Goal: Task Accomplishment & Management: Complete application form

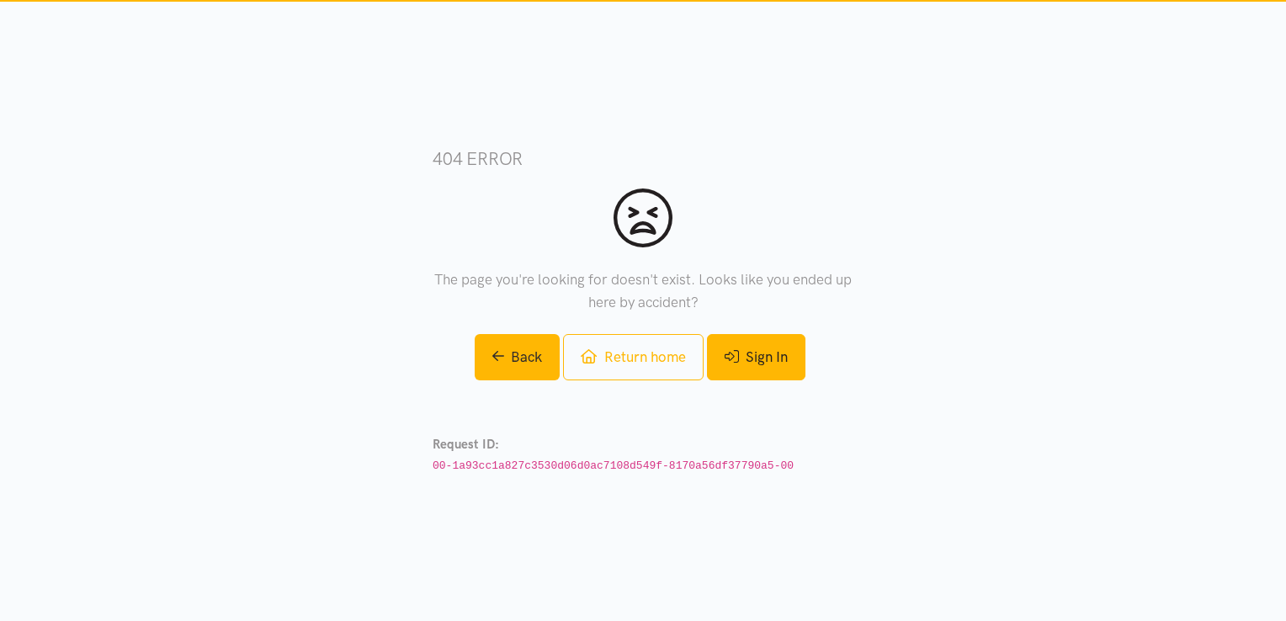
click at [749, 363] on link "Sign In" at bounding box center [756, 357] width 98 height 46
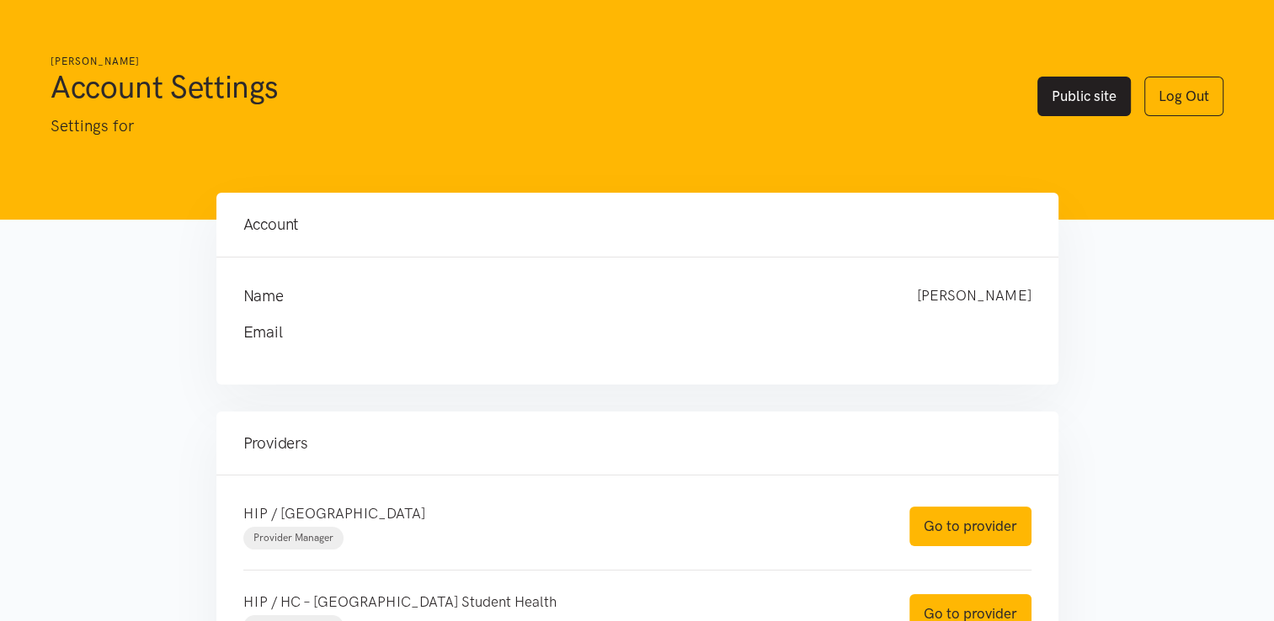
click at [1096, 100] on link "Public site" at bounding box center [1083, 97] width 93 height 40
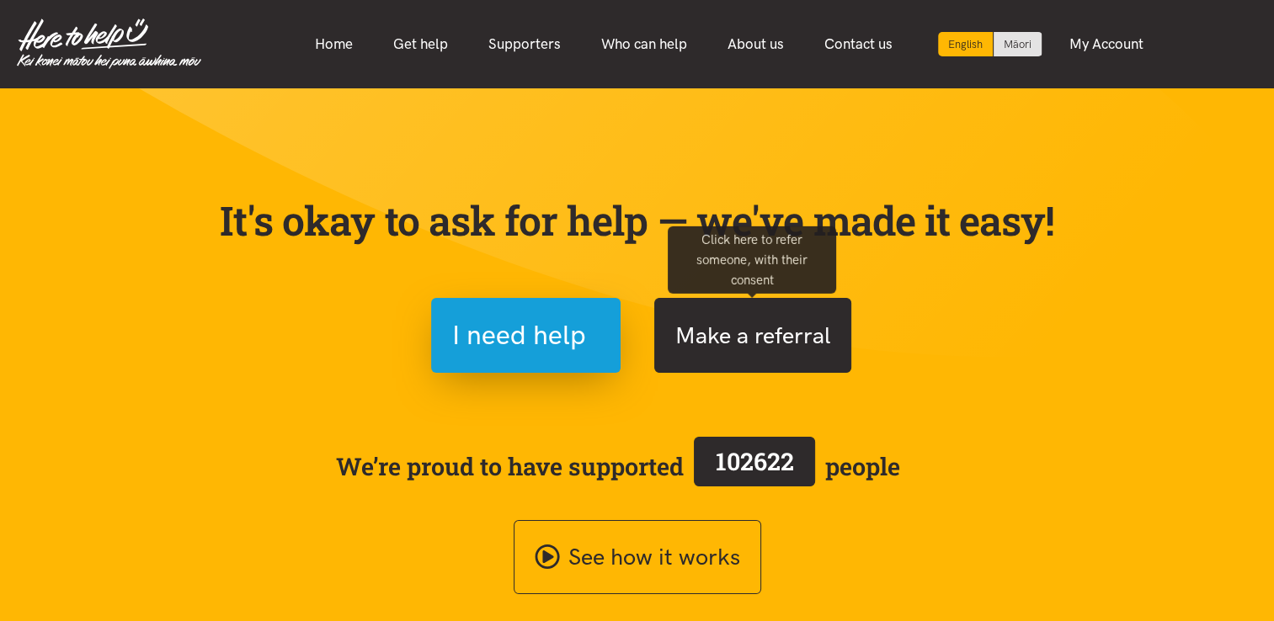
click at [748, 339] on button "Make a referral" at bounding box center [752, 335] width 197 height 75
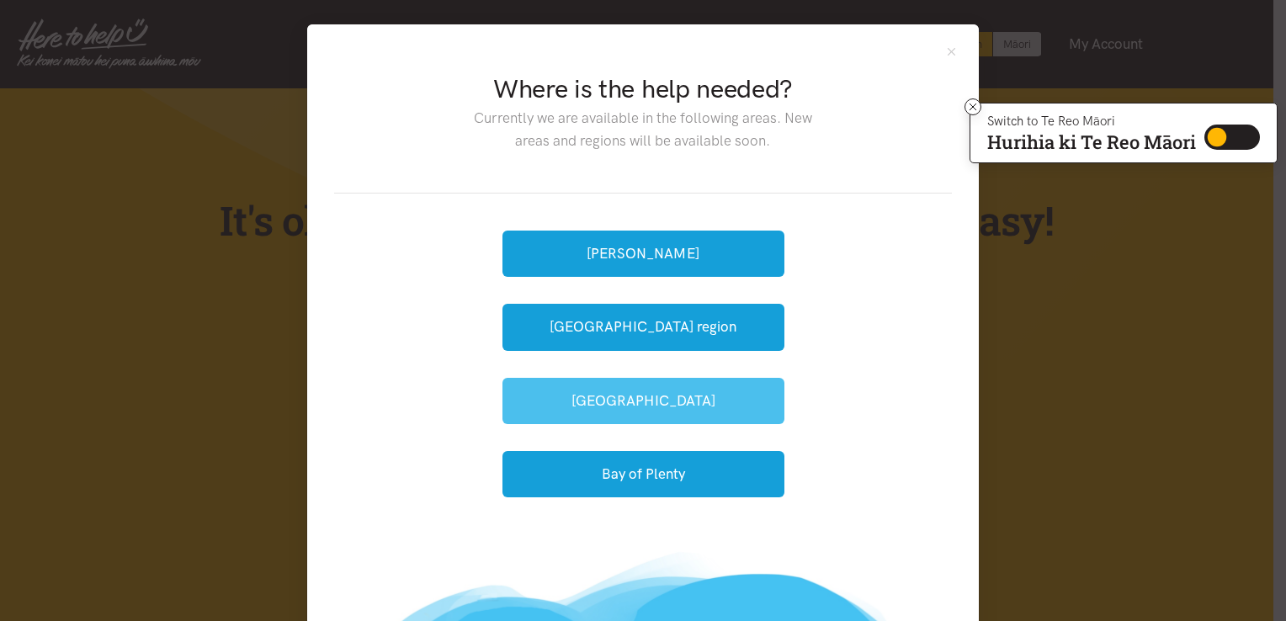
click at [641, 399] on button "Tauranga" at bounding box center [644, 401] width 282 height 46
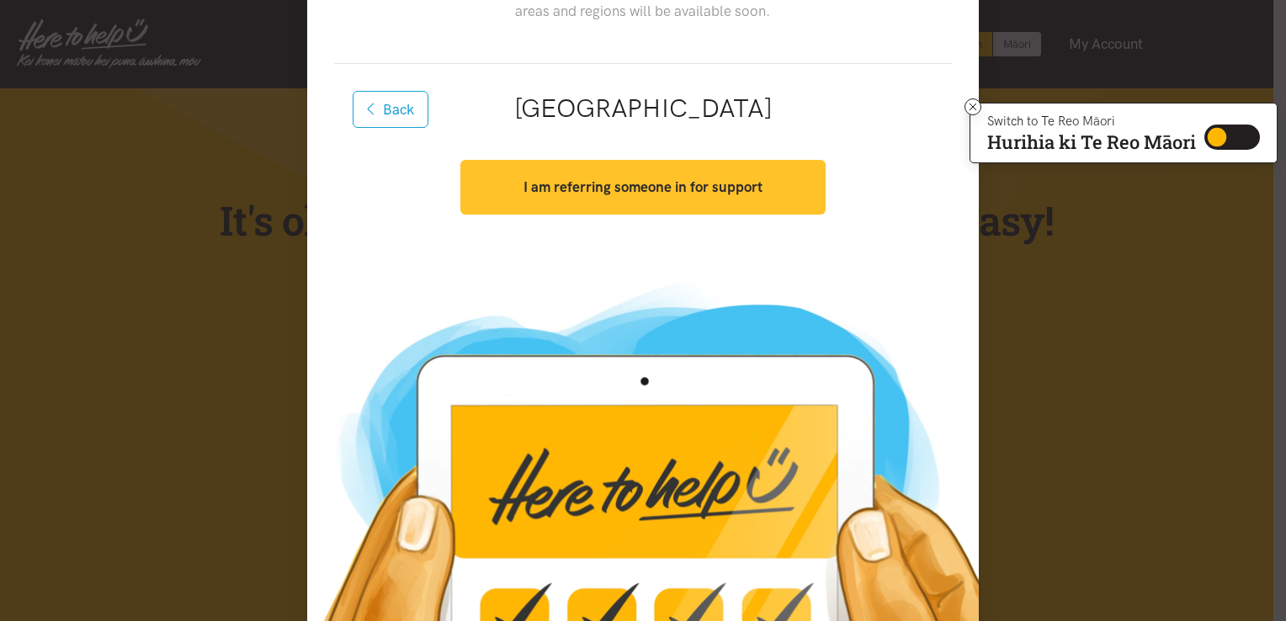
scroll to position [130, 0]
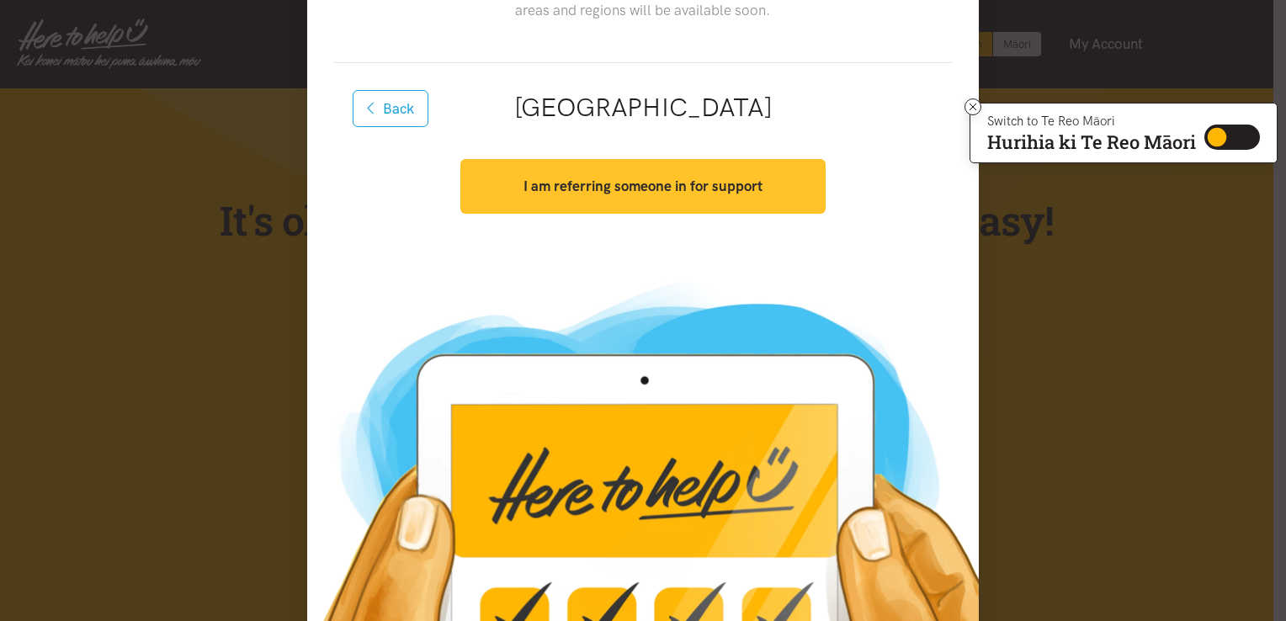
click at [662, 185] on strong "I am referring someone in for support" at bounding box center [643, 186] width 239 height 17
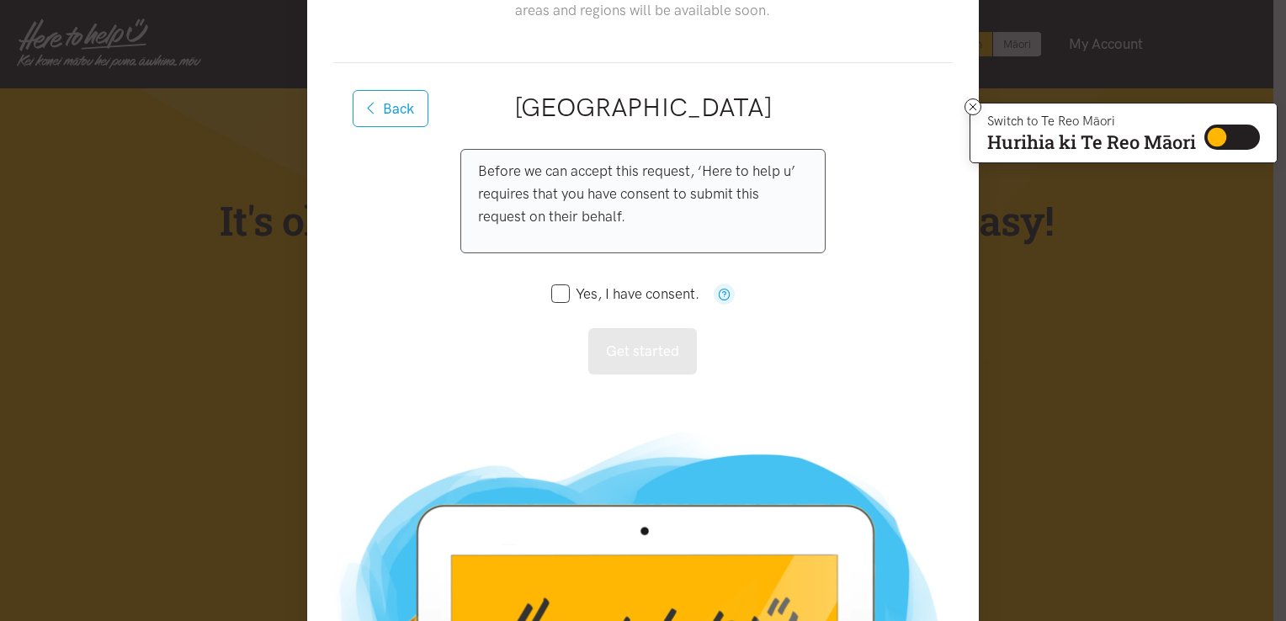
click at [554, 292] on input "Yes, I have consent." at bounding box center [625, 294] width 148 height 14
checkbox input "true"
click at [633, 351] on button "Get started" at bounding box center [642, 351] width 109 height 46
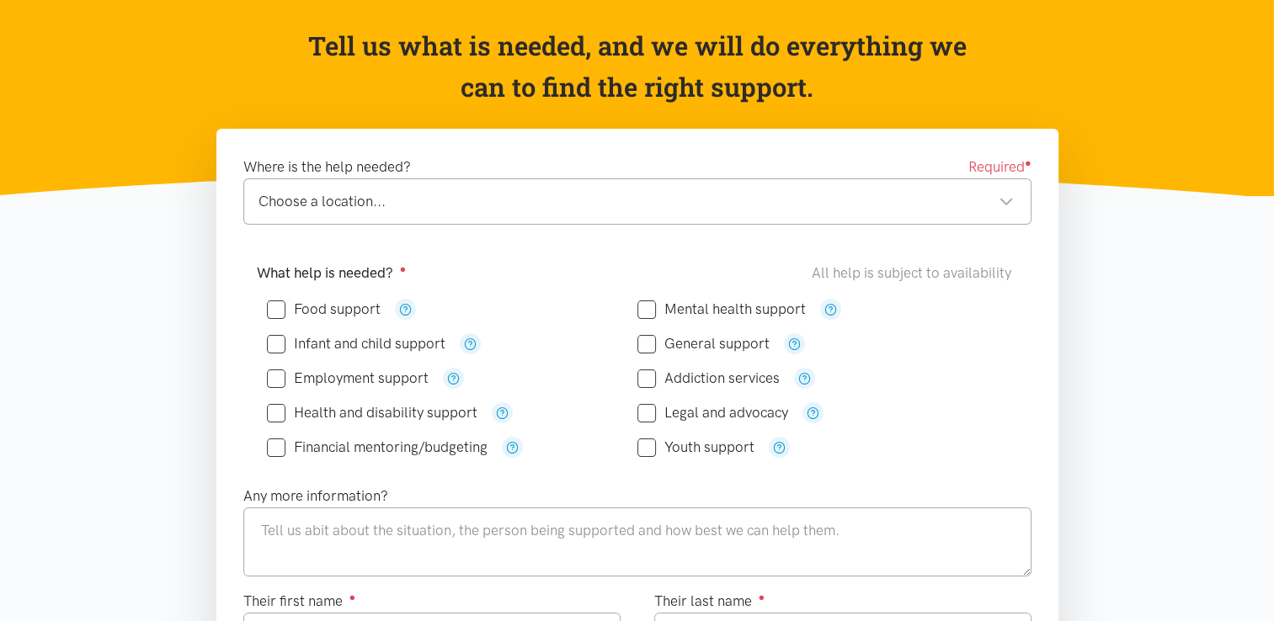
scroll to position [158, 0]
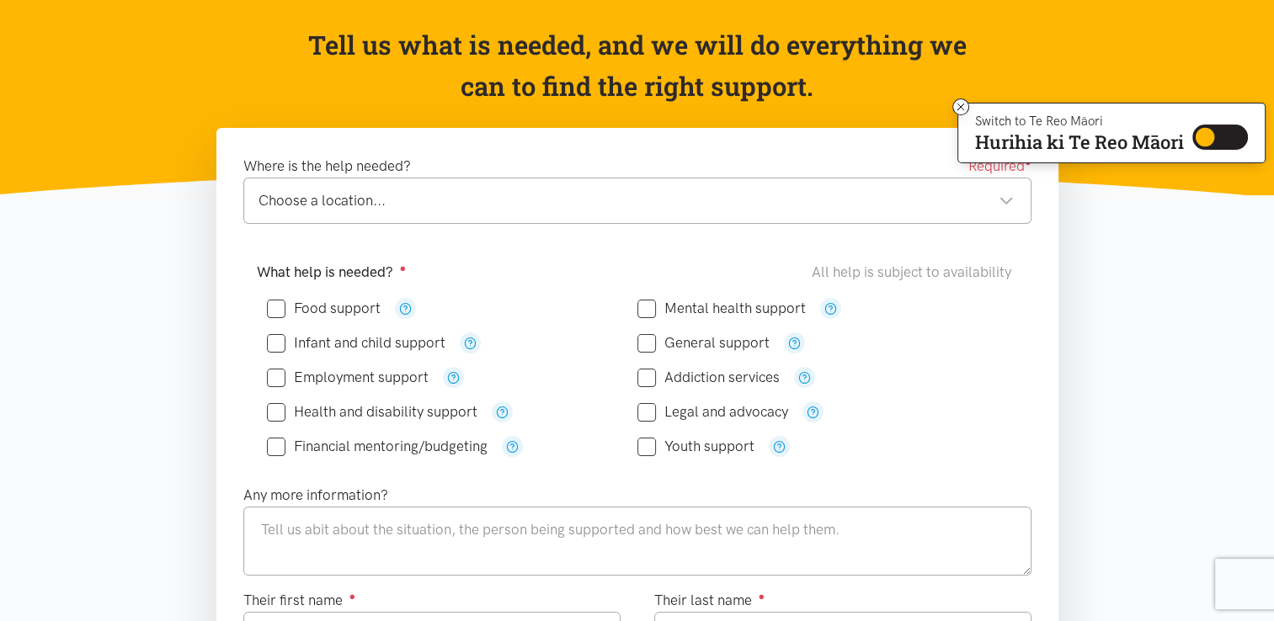
click at [468, 211] on div "Choose a location..." at bounding box center [635, 200] width 755 height 23
click at [320, 308] on input "Food support" at bounding box center [324, 308] width 114 height 14
checkbox input "true"
click at [359, 211] on div "Choose a location..." at bounding box center [635, 200] width 755 height 23
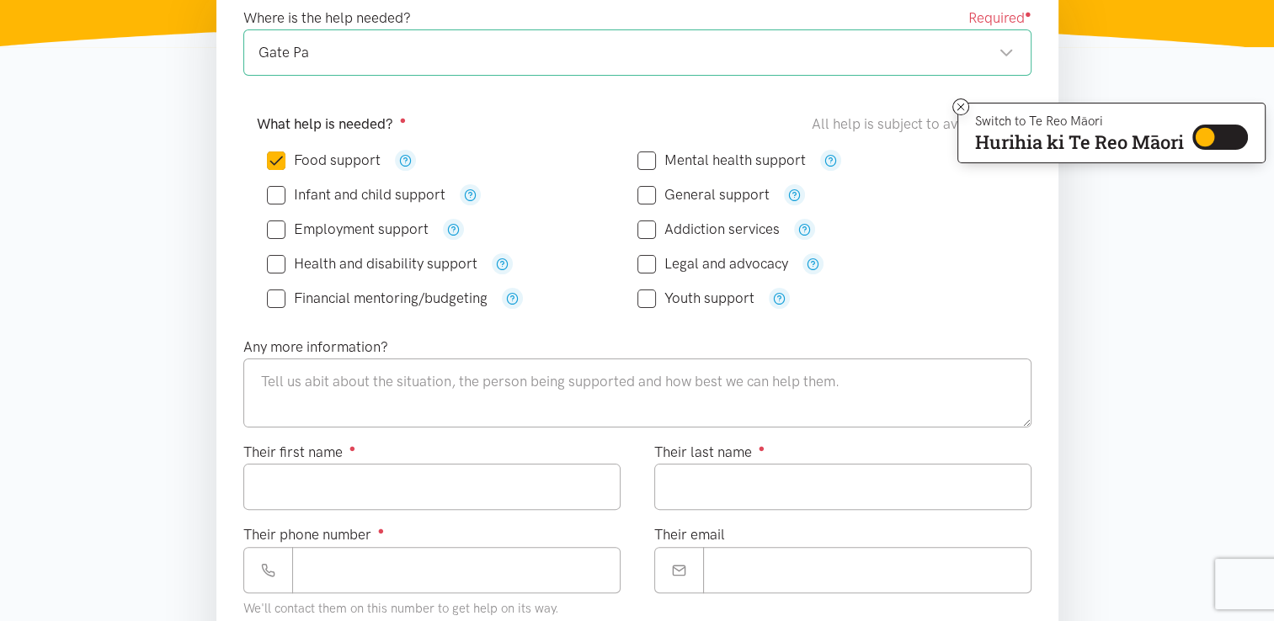
scroll to position [310, 0]
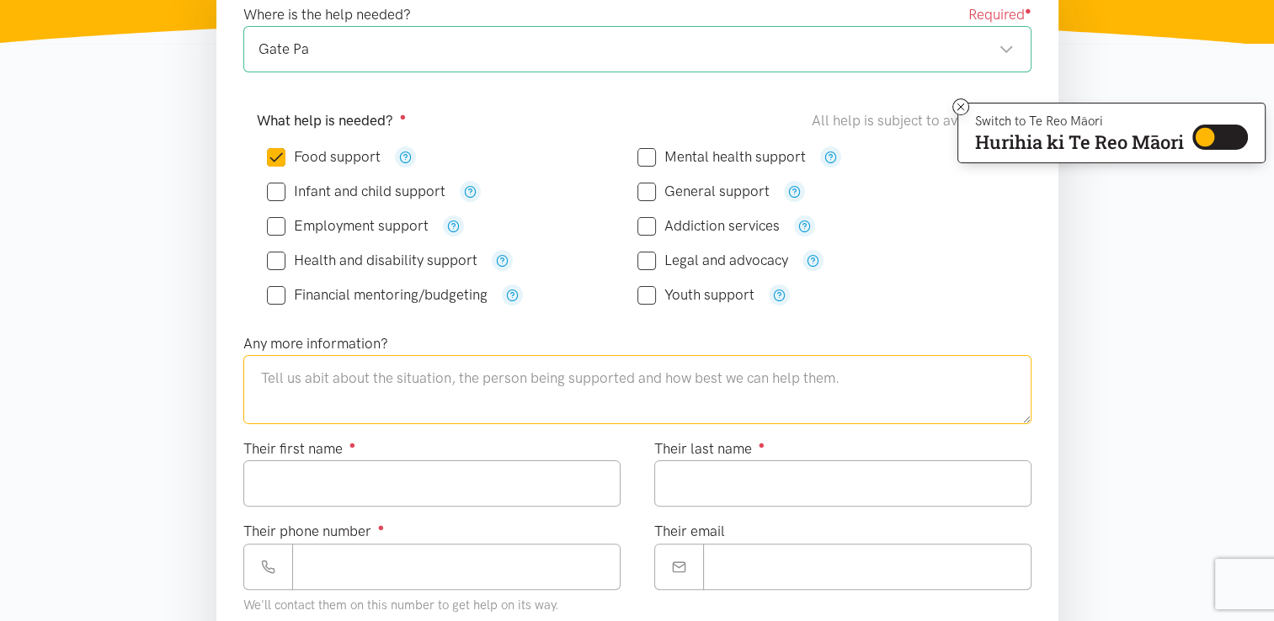
click at [480, 386] on textarea at bounding box center [637, 389] width 788 height 69
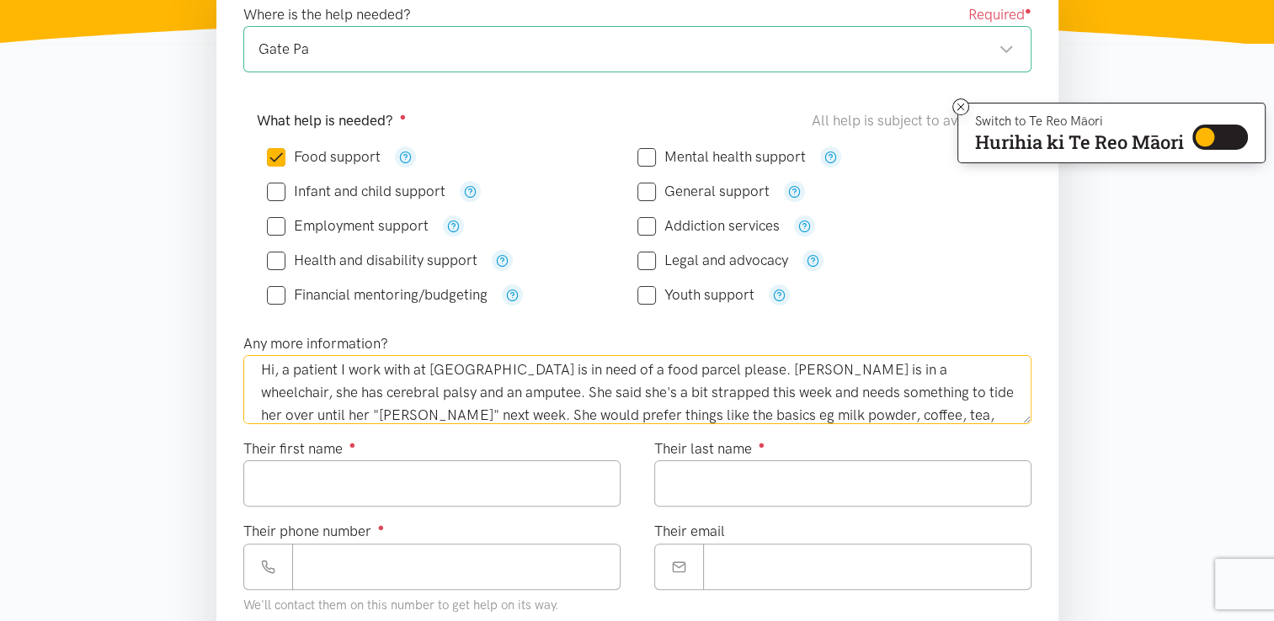
scroll to position [31, 0]
type textarea "Hi, a patient I work with at Gate Pa Medical Centre is in need of a food parcel…"
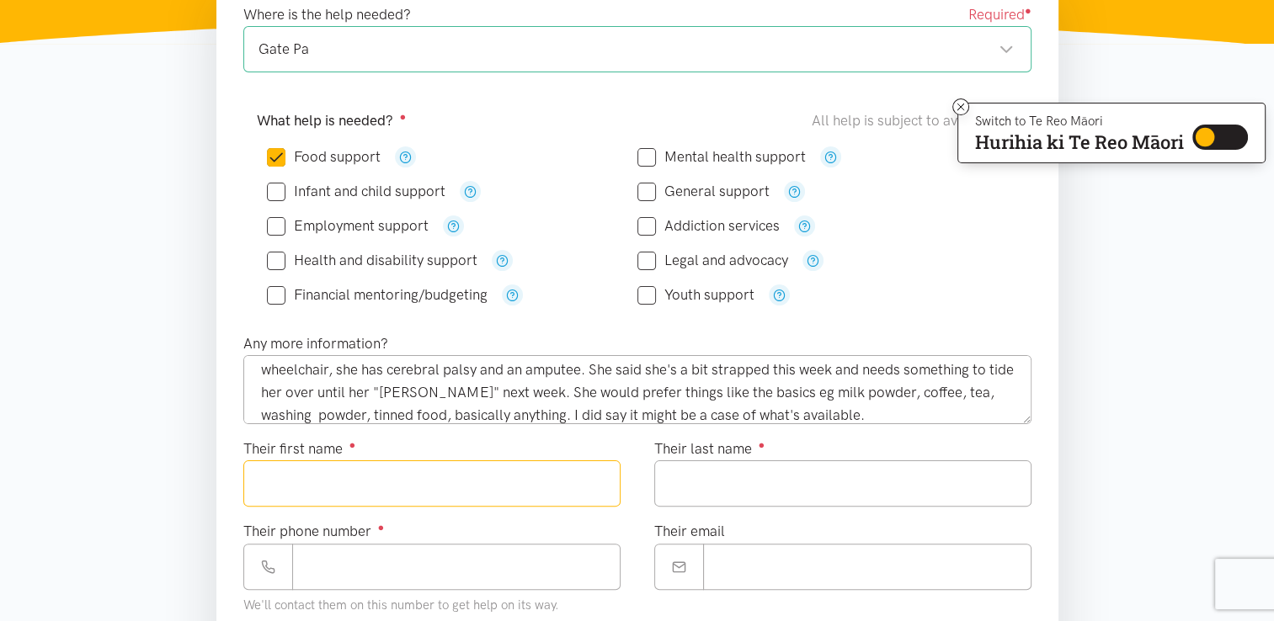
click at [276, 502] on input "Their first name ●" at bounding box center [431, 483] width 377 height 46
type input "********"
type input "*******"
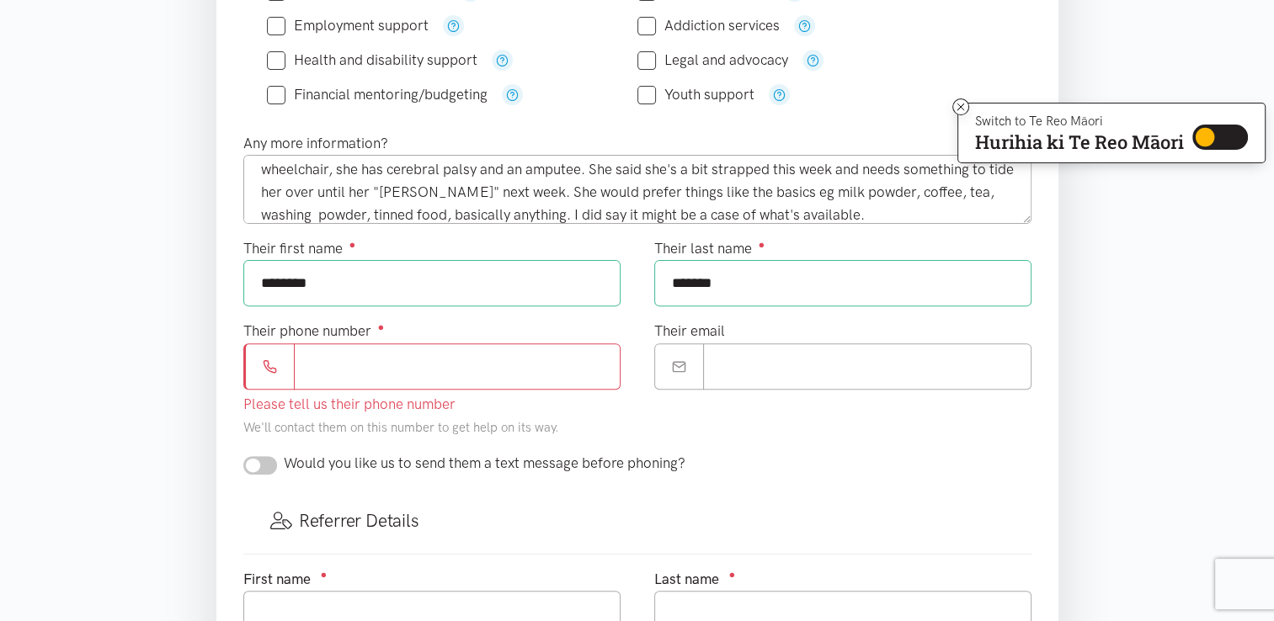
scroll to position [512, 0]
paste input "*******"
type input "**********"
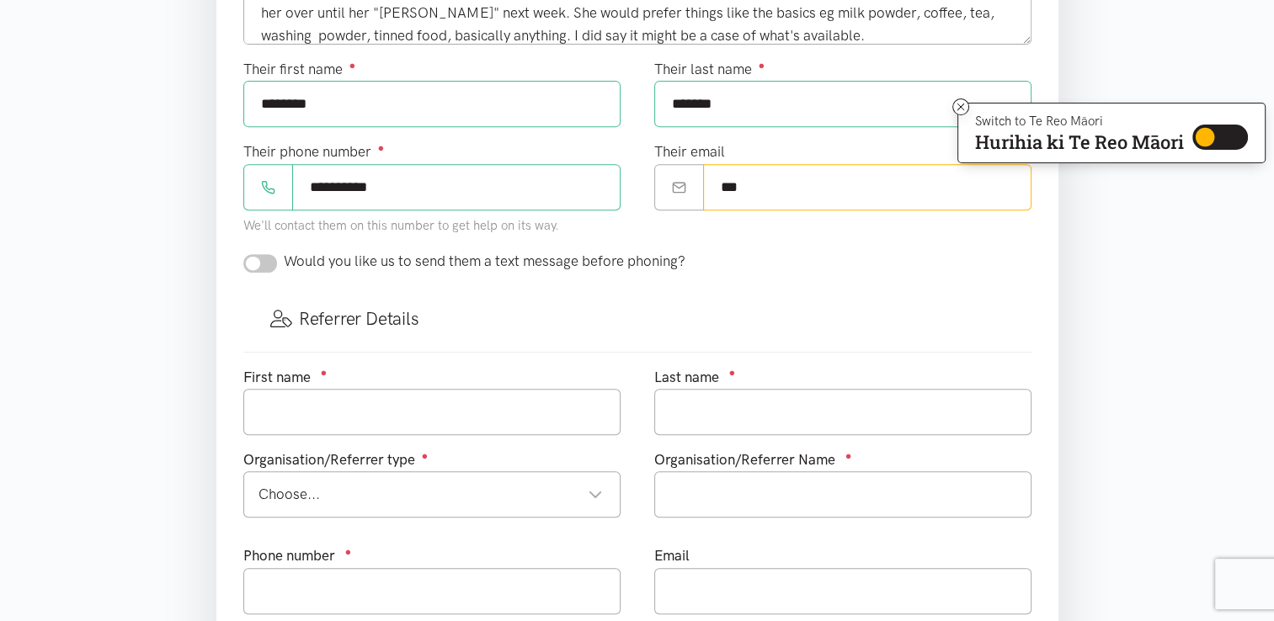
scroll to position [690, 0]
type input "***"
click at [401, 426] on input "text" at bounding box center [431, 411] width 377 height 46
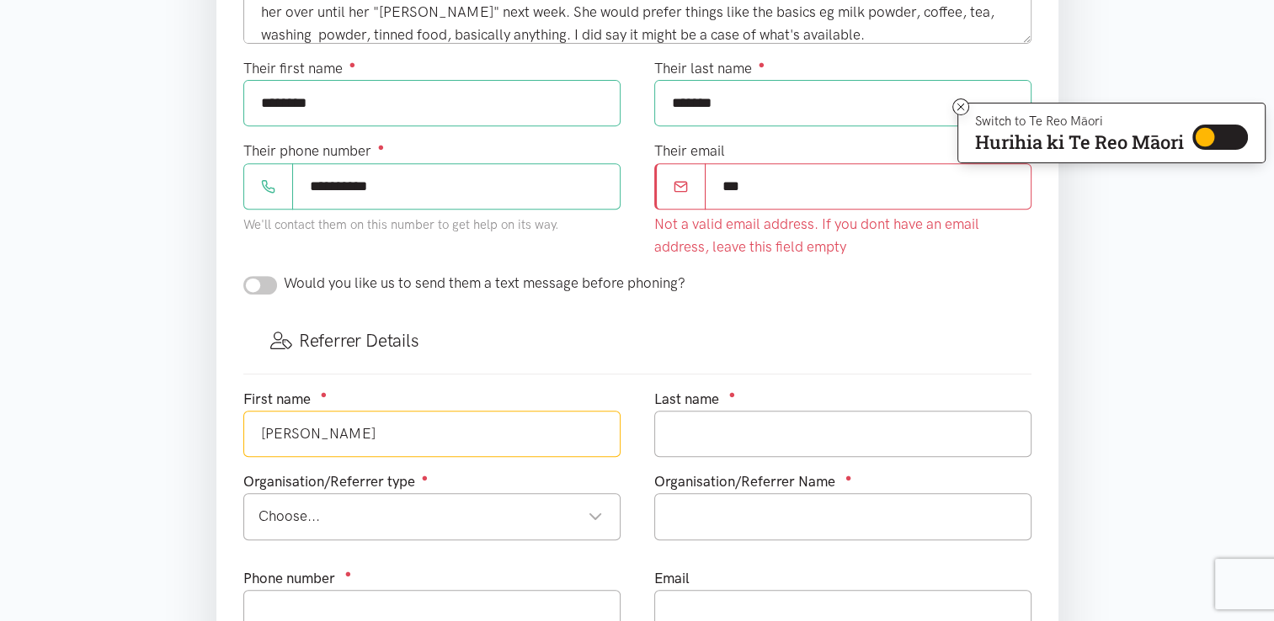
type input "Kylie"
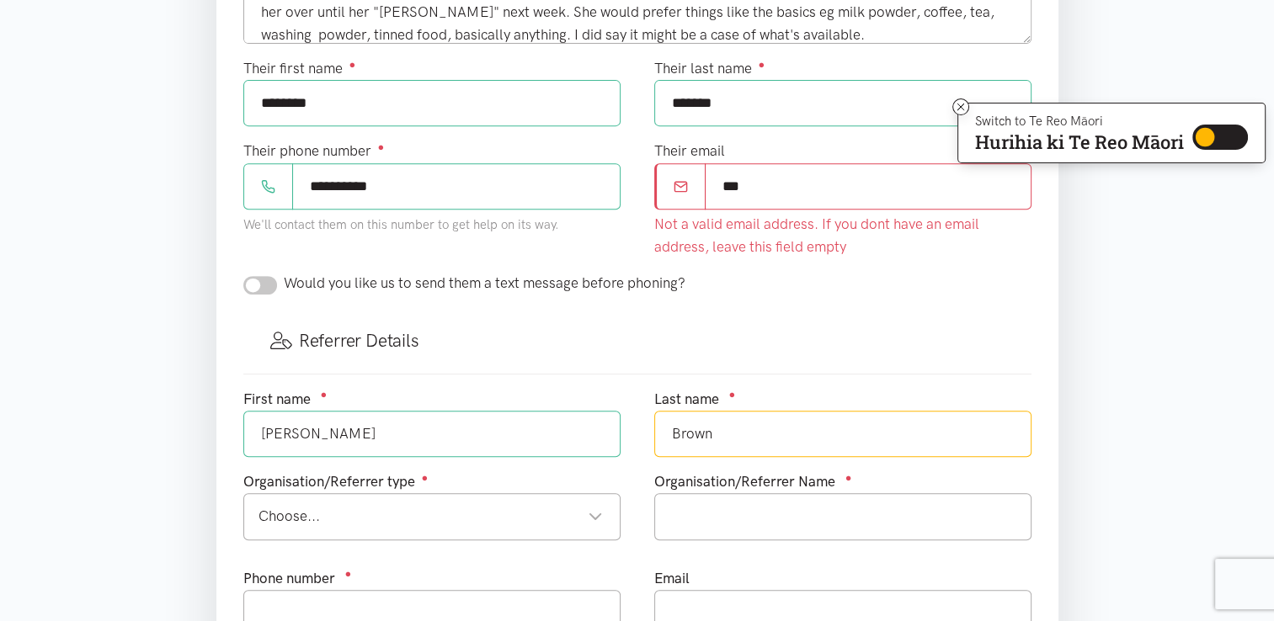
type input "Brown"
click at [591, 505] on div "Choose..." at bounding box center [430, 516] width 344 height 23
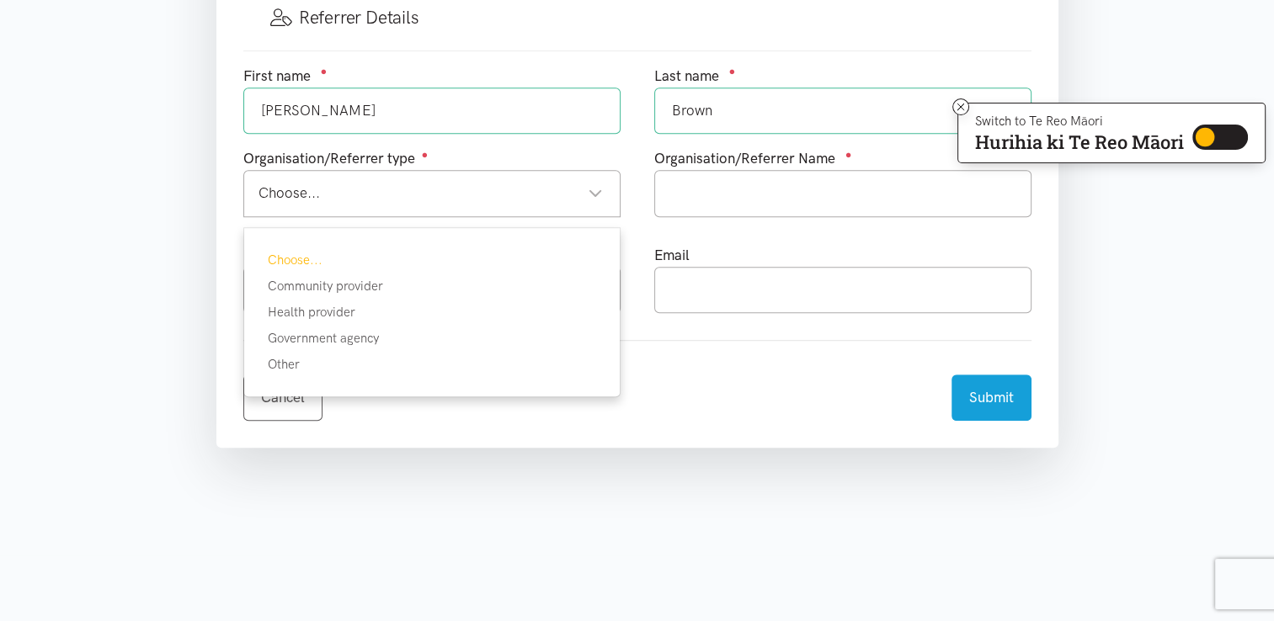
scroll to position [1013, 0]
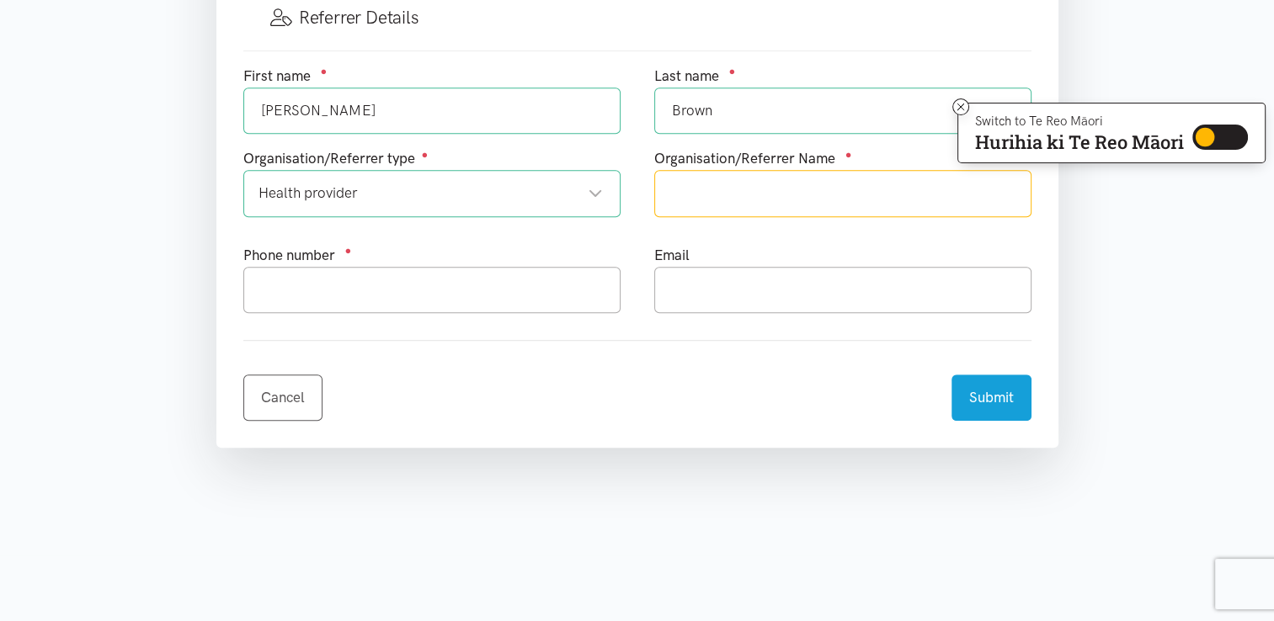
click at [741, 185] on input "text" at bounding box center [842, 193] width 377 height 46
type input "Western Bay of Plenty PHO"
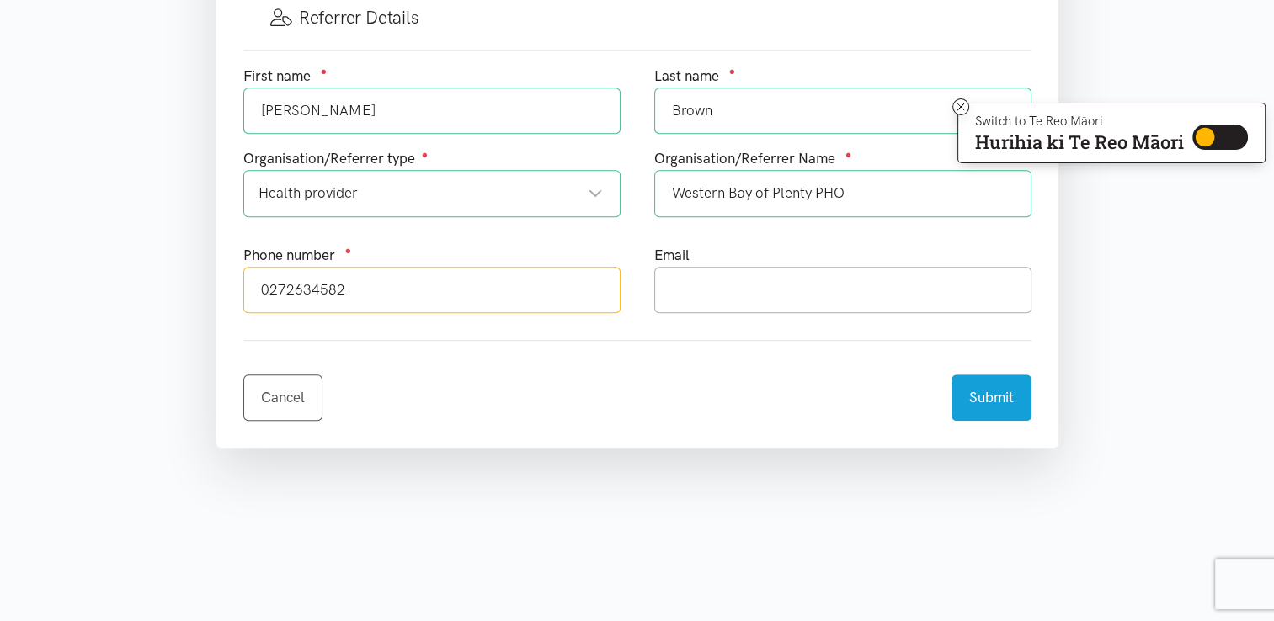
type input "0272634582"
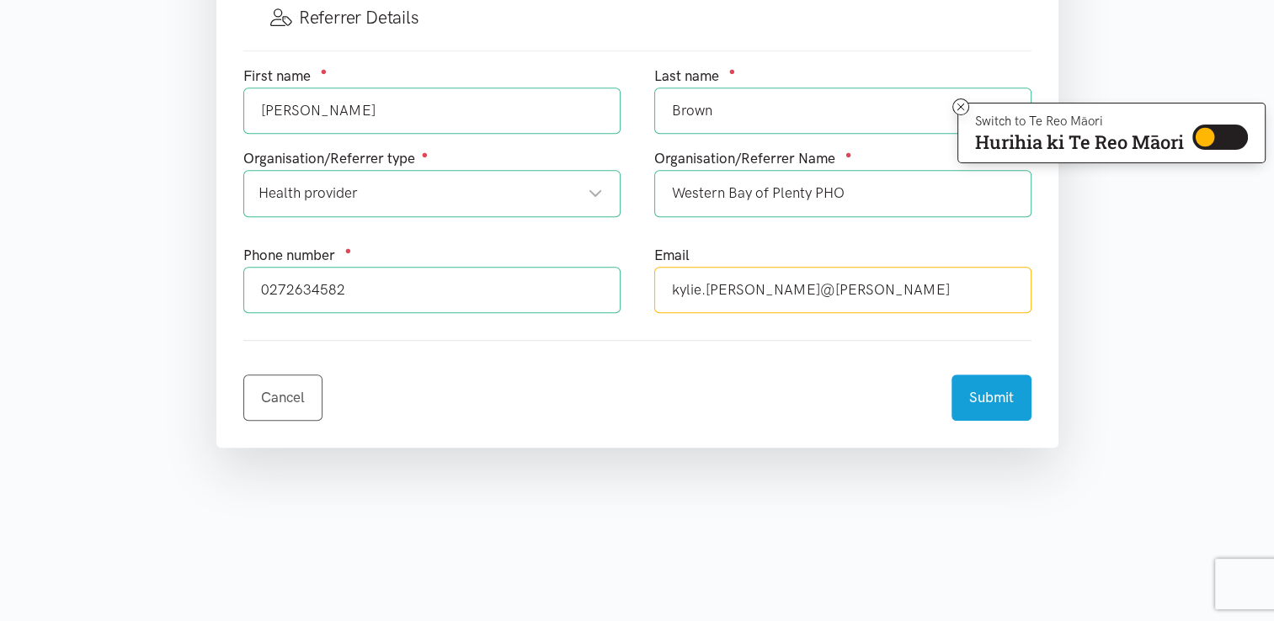
type input "kylie.brown@wboppho.org.nz"
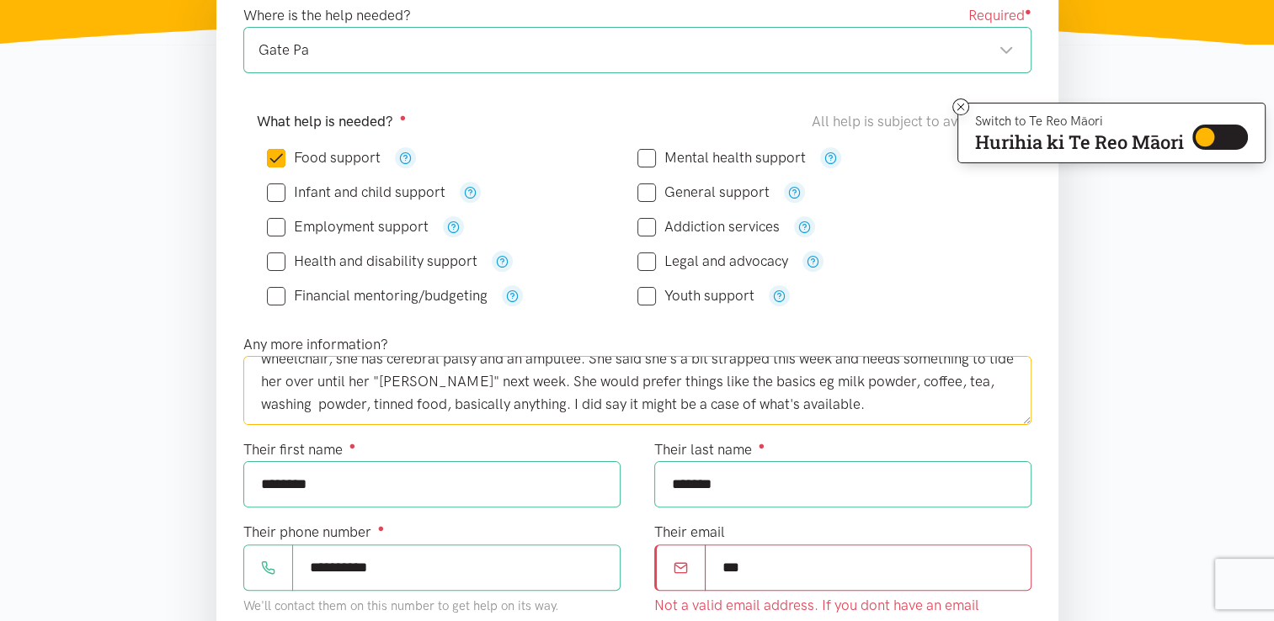
scroll to position [45, 0]
click at [946, 405] on textarea "Hi, a patient I work with at Gate Pa Medical Centre is in need of a food parcel…" at bounding box center [637, 390] width 788 height 69
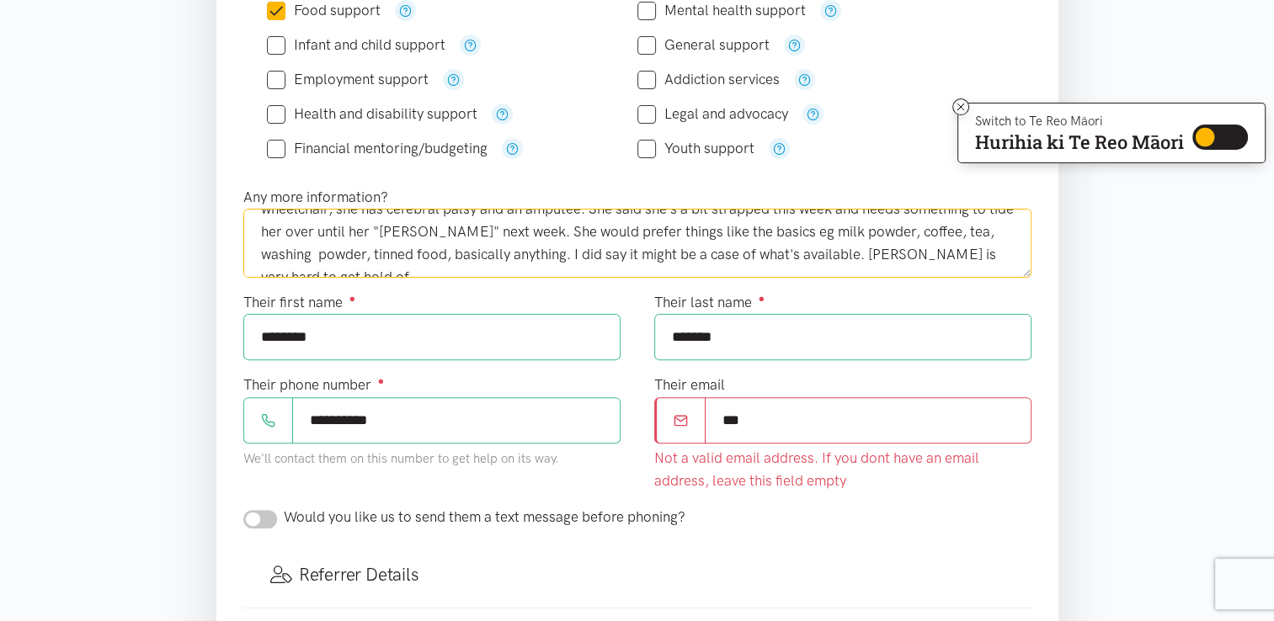
scroll to position [460, 0]
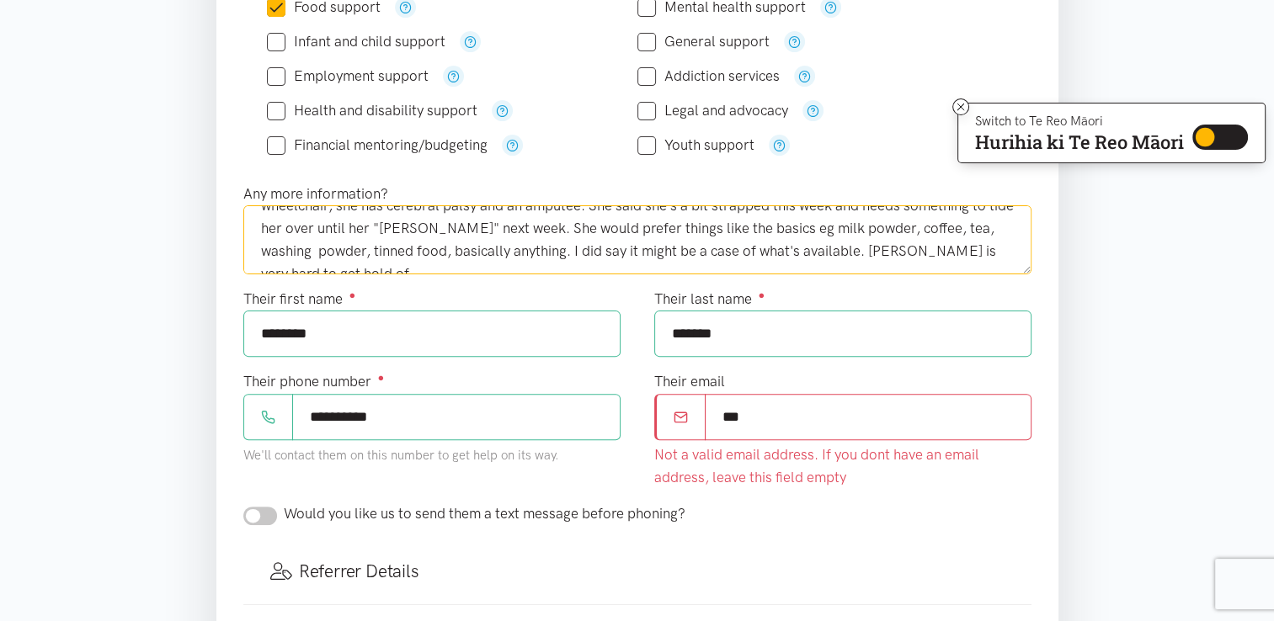
type textarea "Hi, a patient I work with at Gate Pa Medical Centre is in need of a food parcel…"
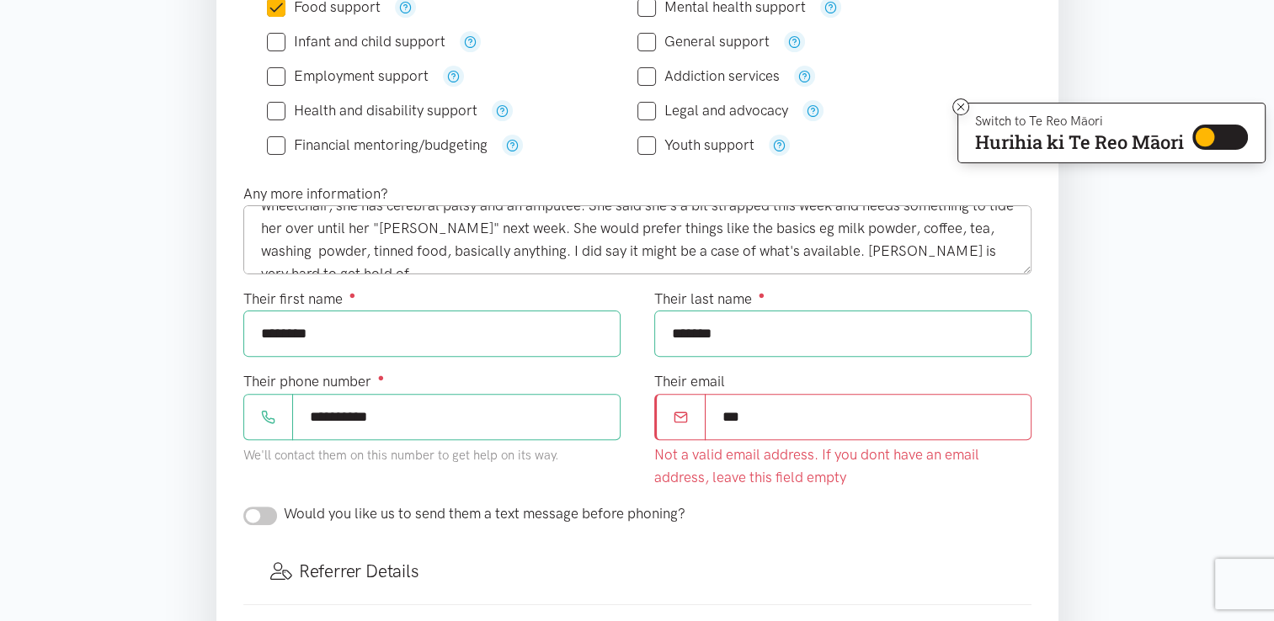
click at [902, 412] on input "***" at bounding box center [868, 417] width 327 height 46
type input "*"
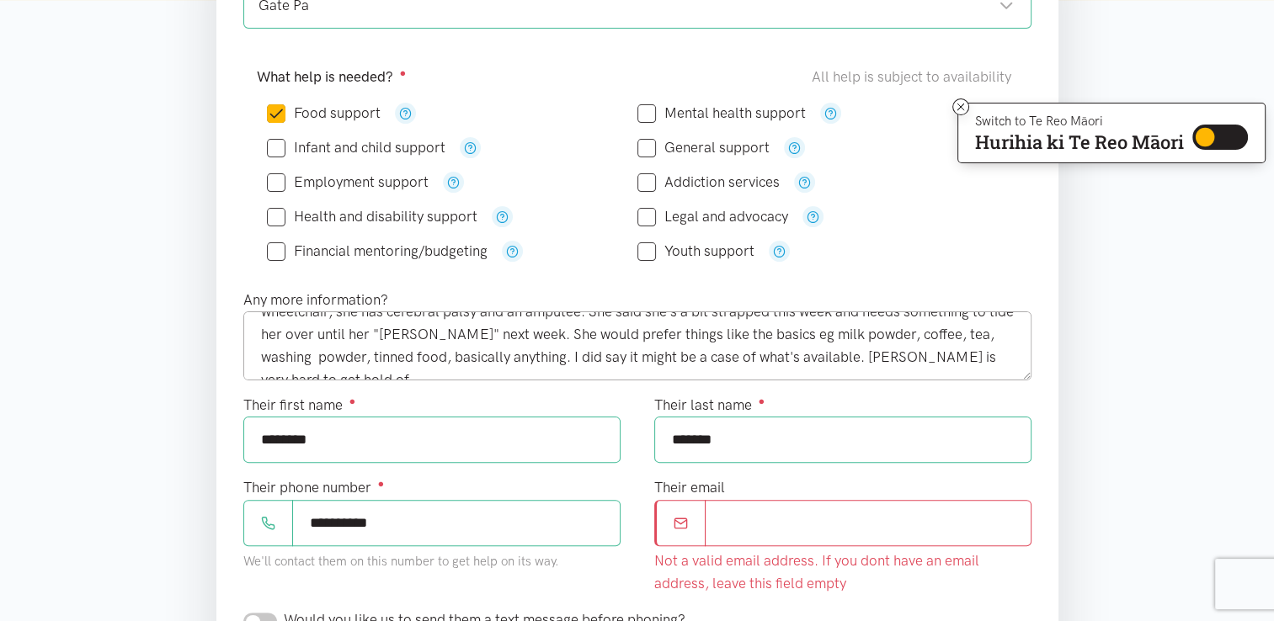
scroll to position [352, 0]
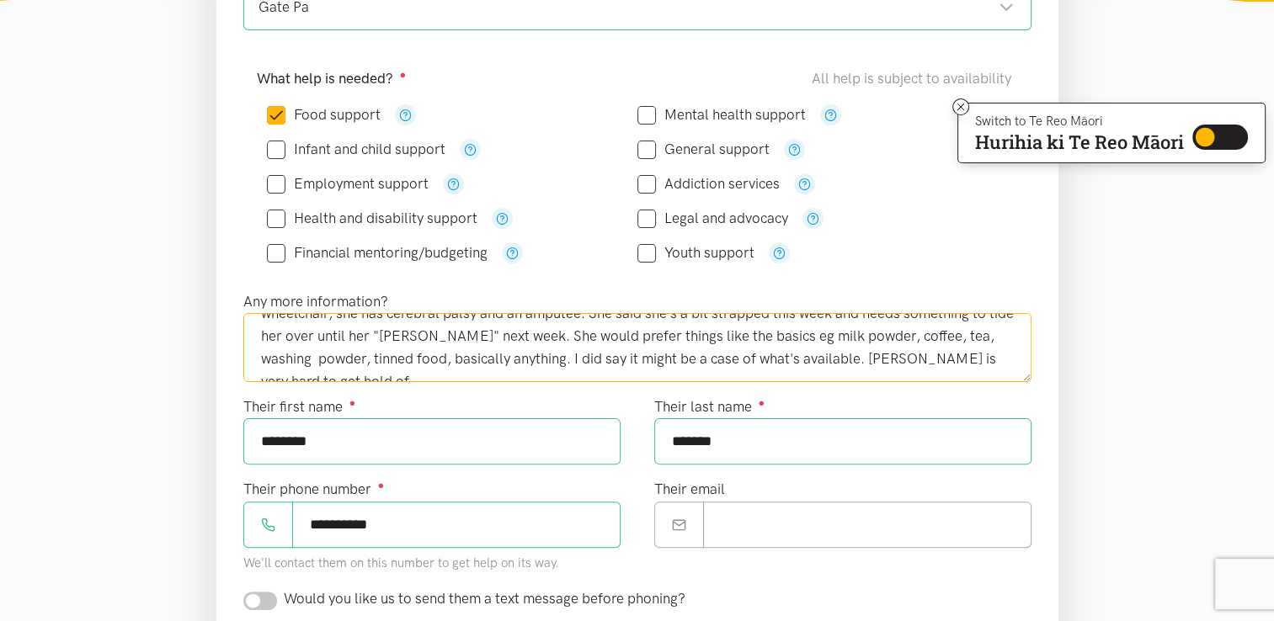
click at [997, 361] on textarea "Hi, a patient I work with at Gate Pa Medical Centre is in need of a food parcel…" at bounding box center [637, 347] width 788 height 69
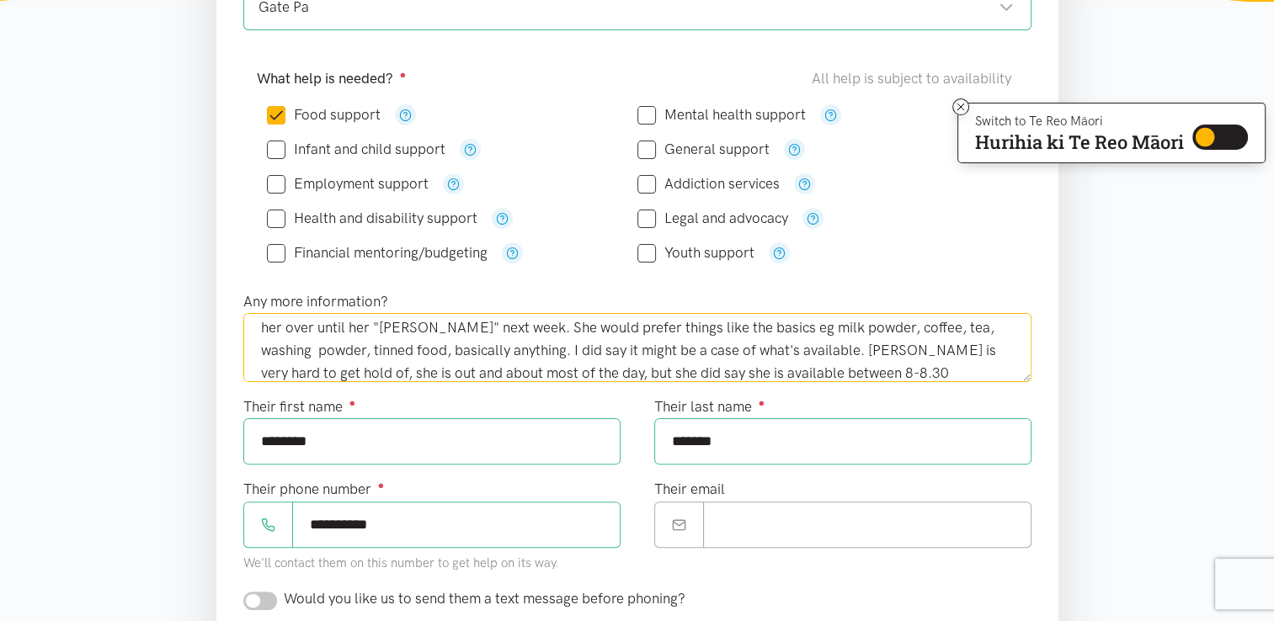
click at [500, 369] on textarea "Hi, a patient I work with at Gate Pa Medical Centre is in need of a food parcel…" at bounding box center [637, 347] width 788 height 69
click at [1002, 372] on textarea "Hi, a patient I work with at Gate Pa Medical Centre is in need of a food parcel…" at bounding box center [637, 347] width 788 height 69
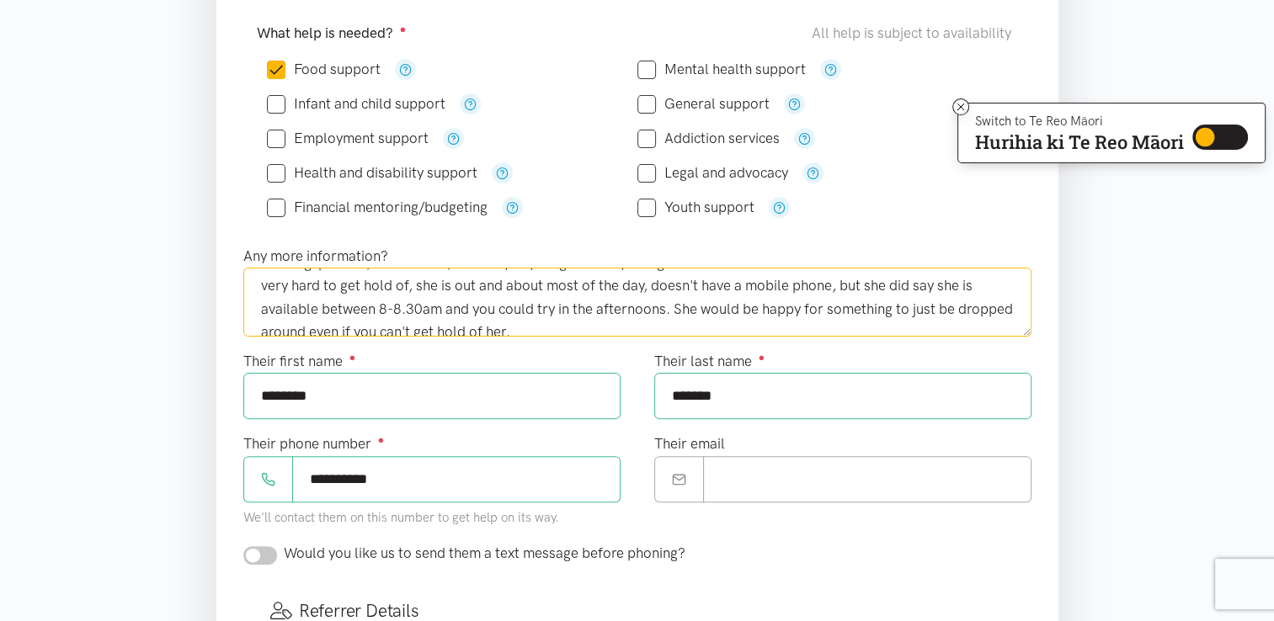
scroll to position [114, 0]
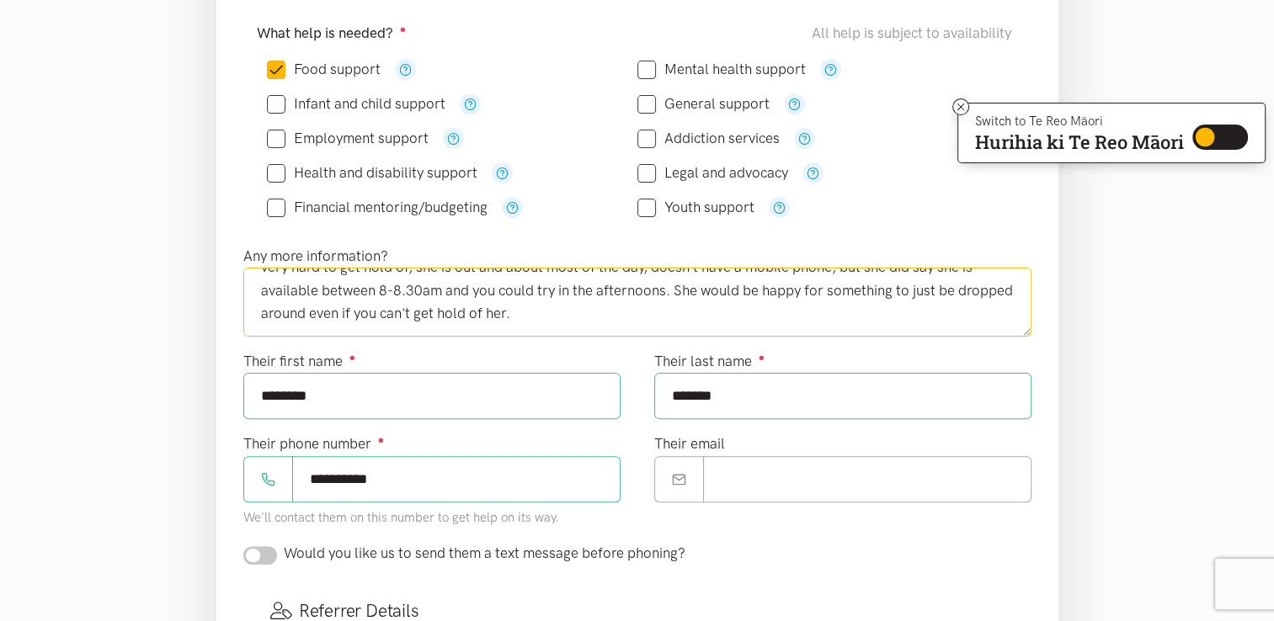
click at [548, 316] on textarea "Hi, a patient I work with at Gate Pa Medical Centre is in need of a food parcel…" at bounding box center [637, 302] width 788 height 69
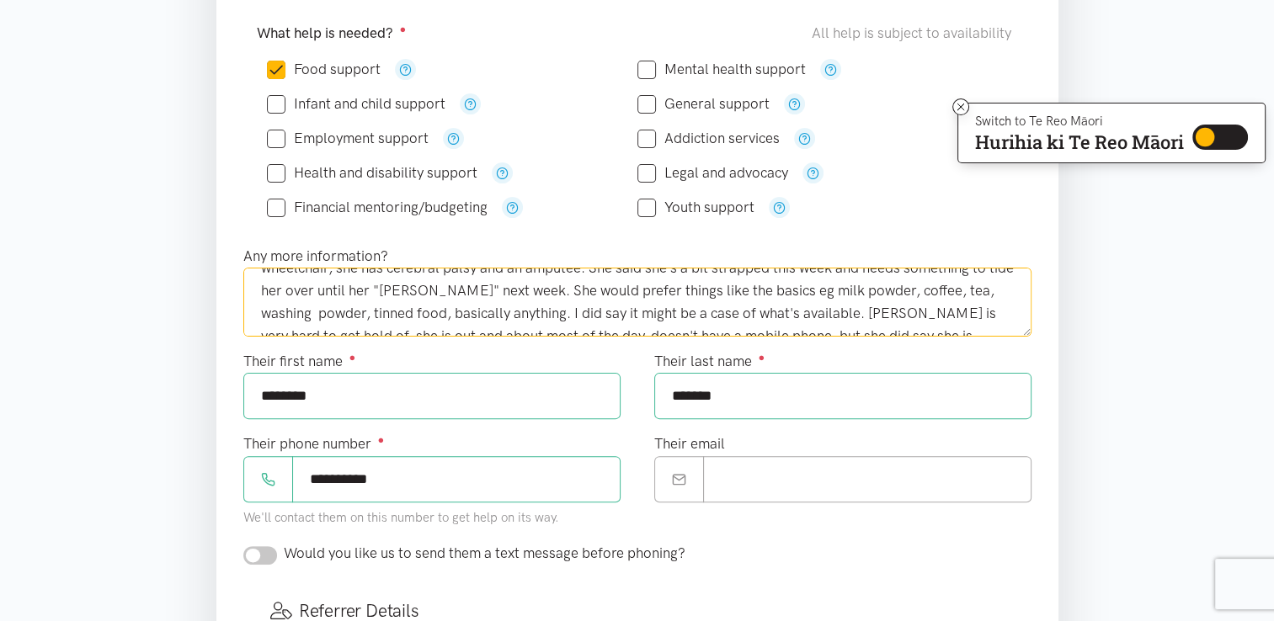
scroll to position [46, 0]
click at [448, 311] on textarea "Hi, a patient I work with at Gate Pa Medical Centre is in need of a food parcel…" at bounding box center [637, 302] width 788 height 69
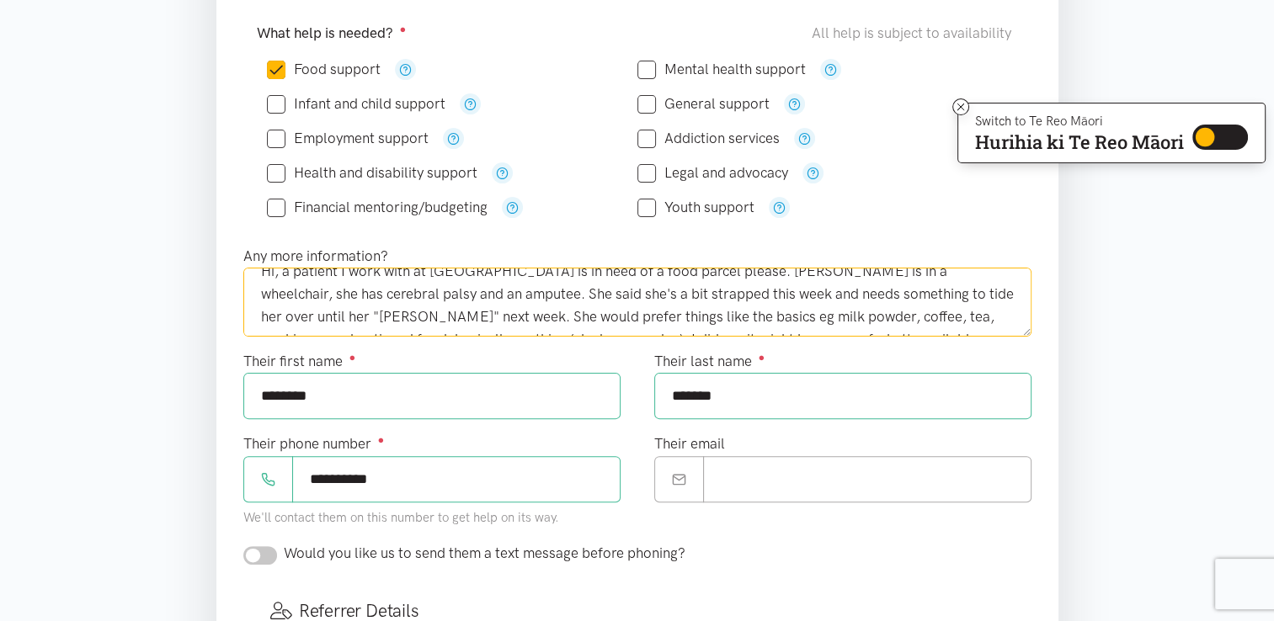
scroll to position [20, 0]
click at [519, 291] on textarea "Hi, a patient I work with at Gate Pa Medical Centre is in need of a food parcel…" at bounding box center [637, 302] width 788 height 69
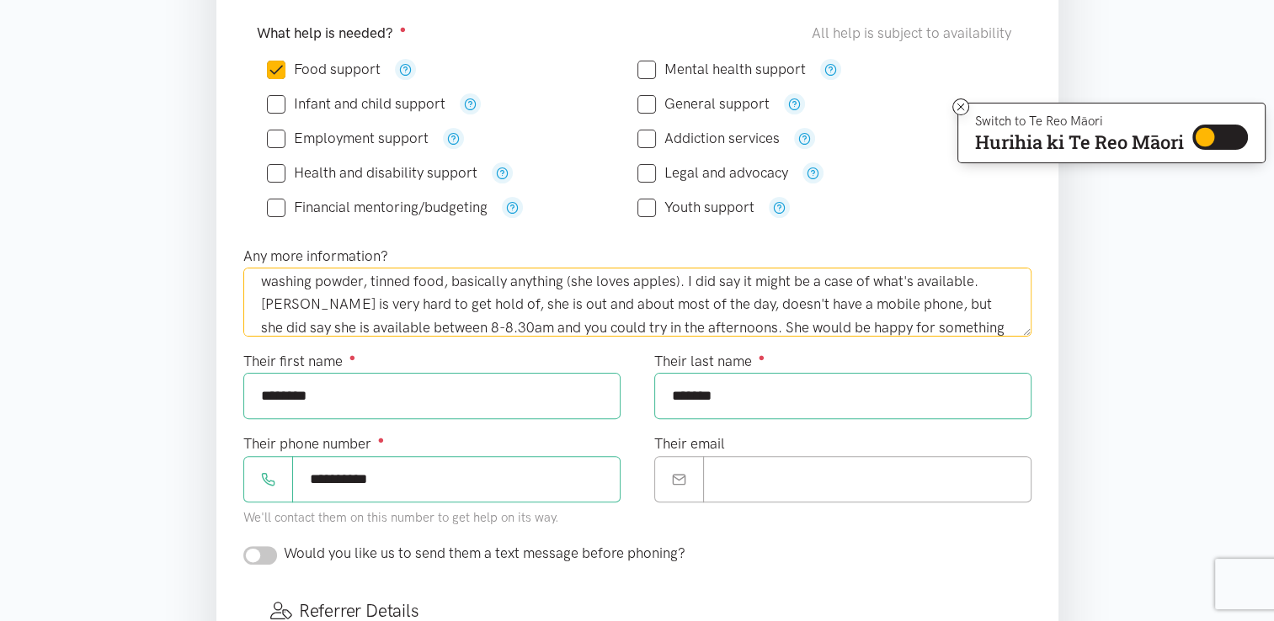
scroll to position [100, 0]
click at [678, 305] on textarea "Hi, a patient I work with at Gate Pa Medical Centre is in need of a food parcel…" at bounding box center [637, 302] width 788 height 69
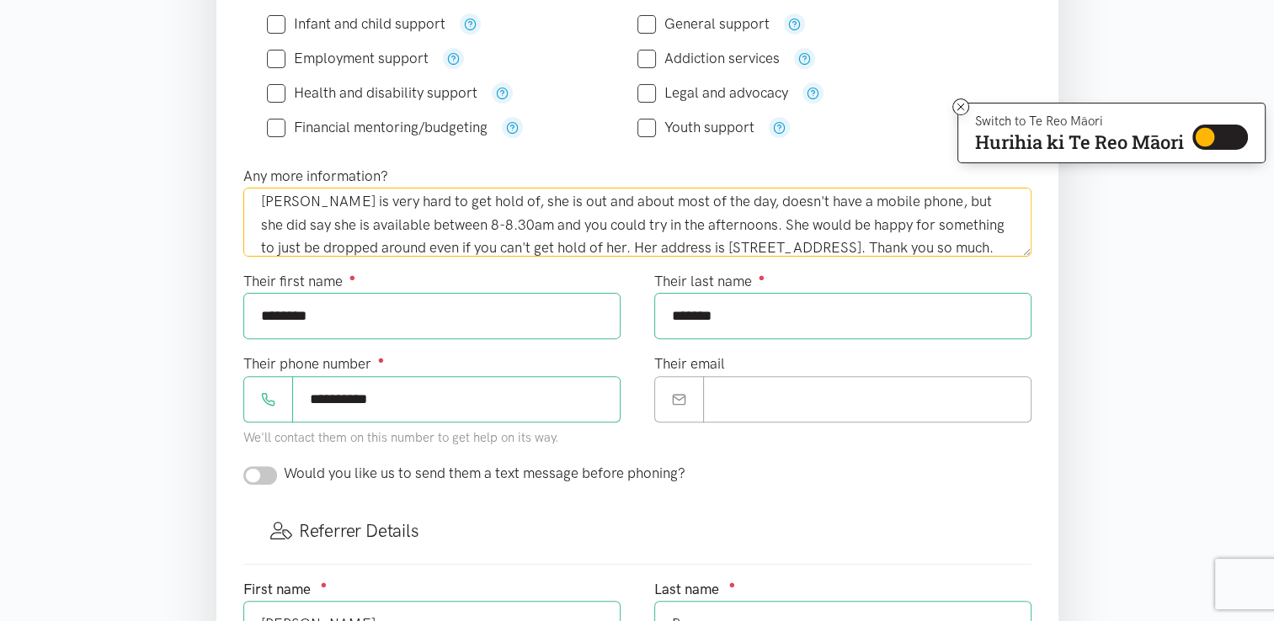
scroll to position [481, 0]
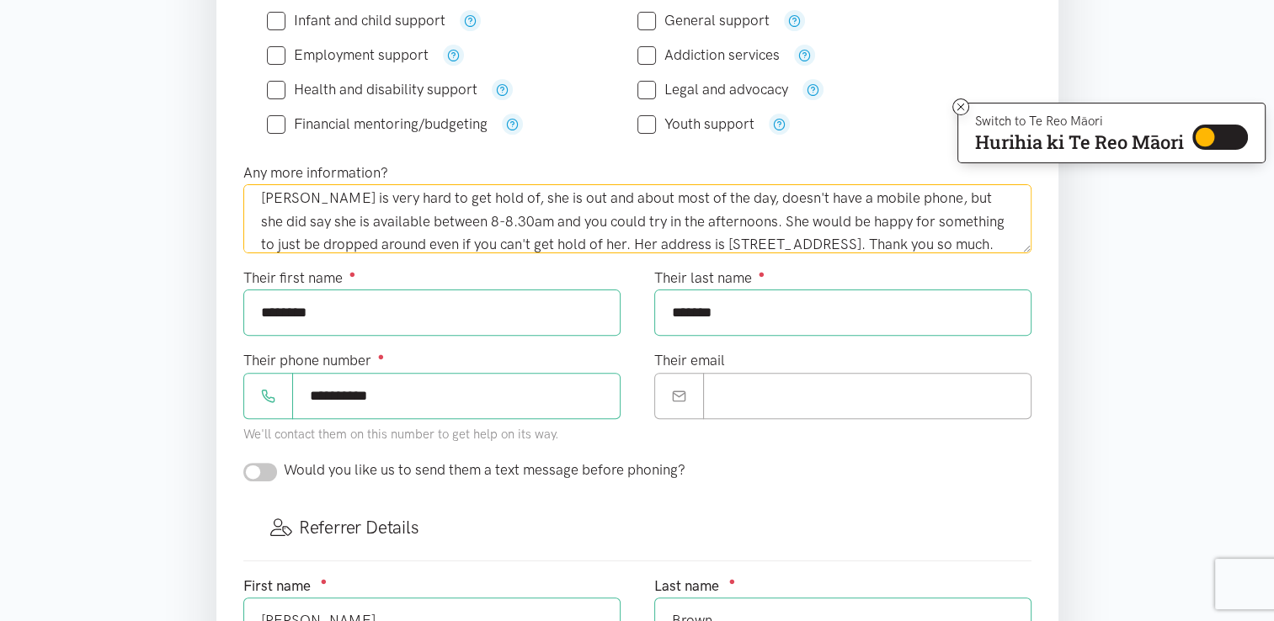
click at [717, 195] on textarea "Hi, a patient I work with at Gate Pa Medical Centre is in need of a food parcel…" at bounding box center [637, 218] width 788 height 69
click at [663, 221] on textarea "Hi, a patient I work with at Gate Pa Medical Centre is in need of a food parcel…" at bounding box center [637, 218] width 788 height 69
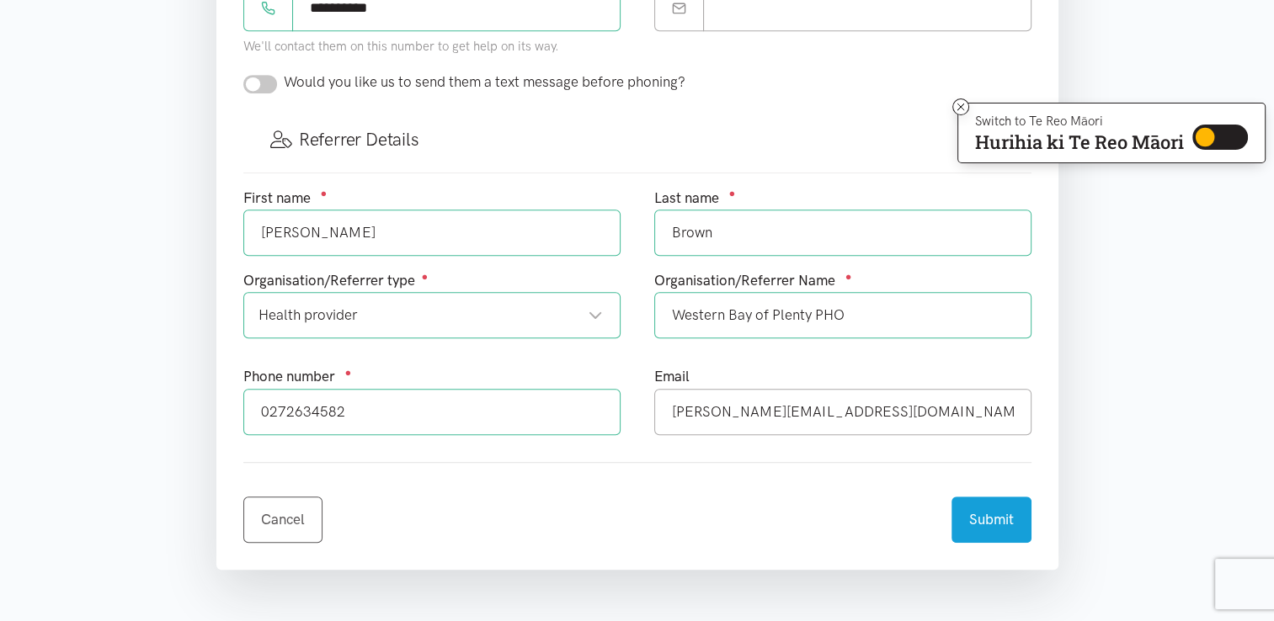
scroll to position [870, 0]
type textarea "Hi, a patient I work with at Gate Pa Medical Centre is in need of a food parcel…"
click at [1014, 507] on button "Submit" at bounding box center [991, 515] width 80 height 46
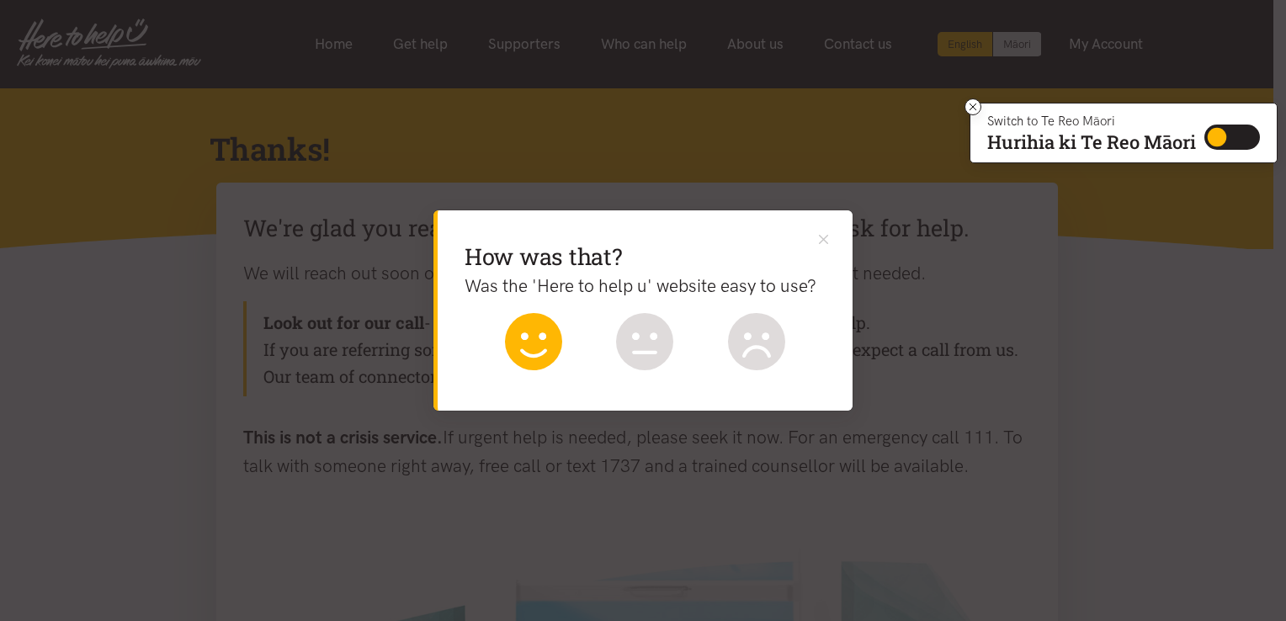
click at [535, 331] on icon at bounding box center [533, 341] width 57 height 57
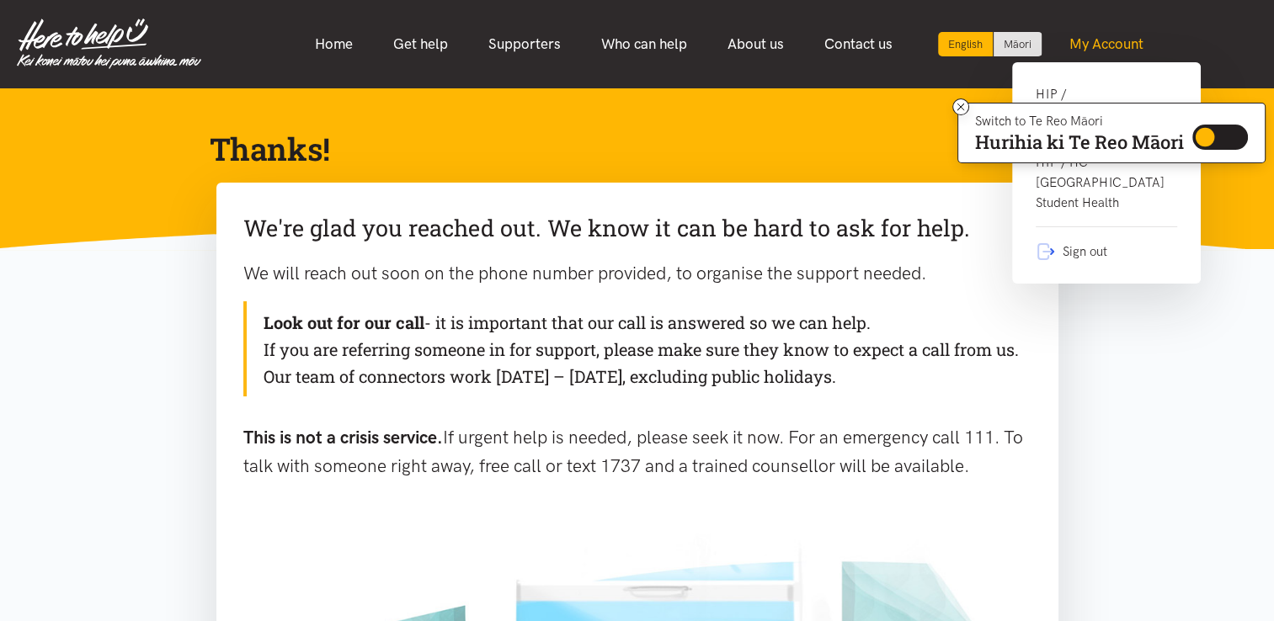
click at [1089, 44] on link "My Account" at bounding box center [1106, 44] width 114 height 36
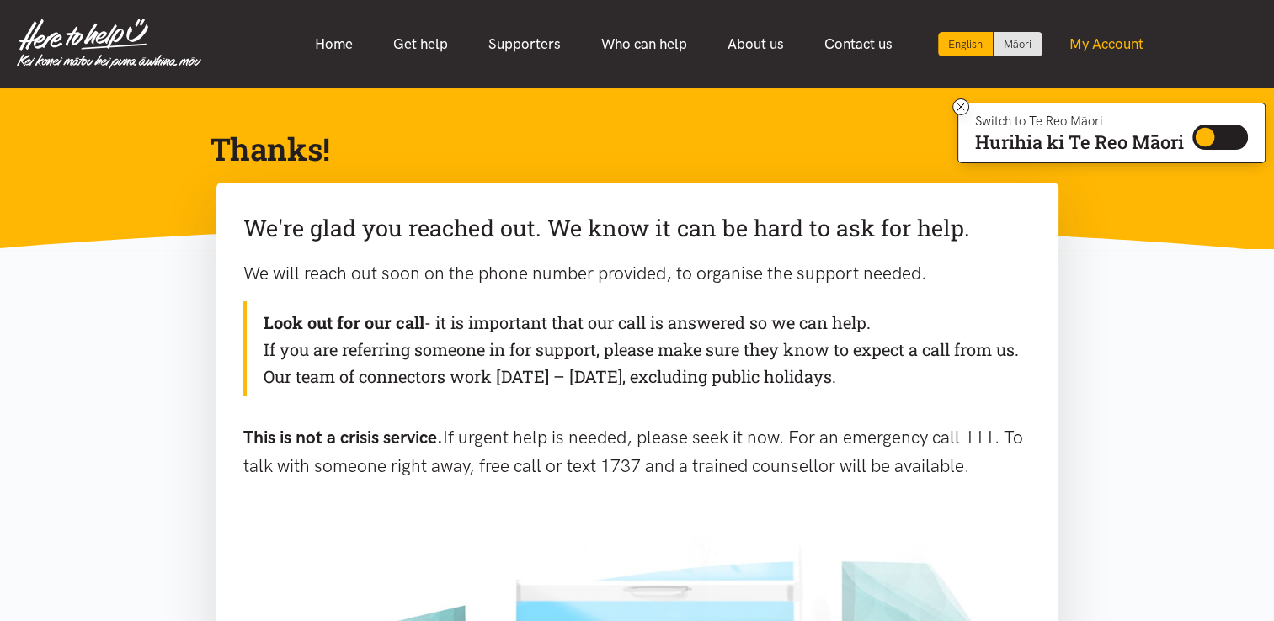
click at [1121, 56] on link "My Account" at bounding box center [1106, 44] width 114 height 36
click at [962, 107] on icon at bounding box center [961, 107] width 13 height 13
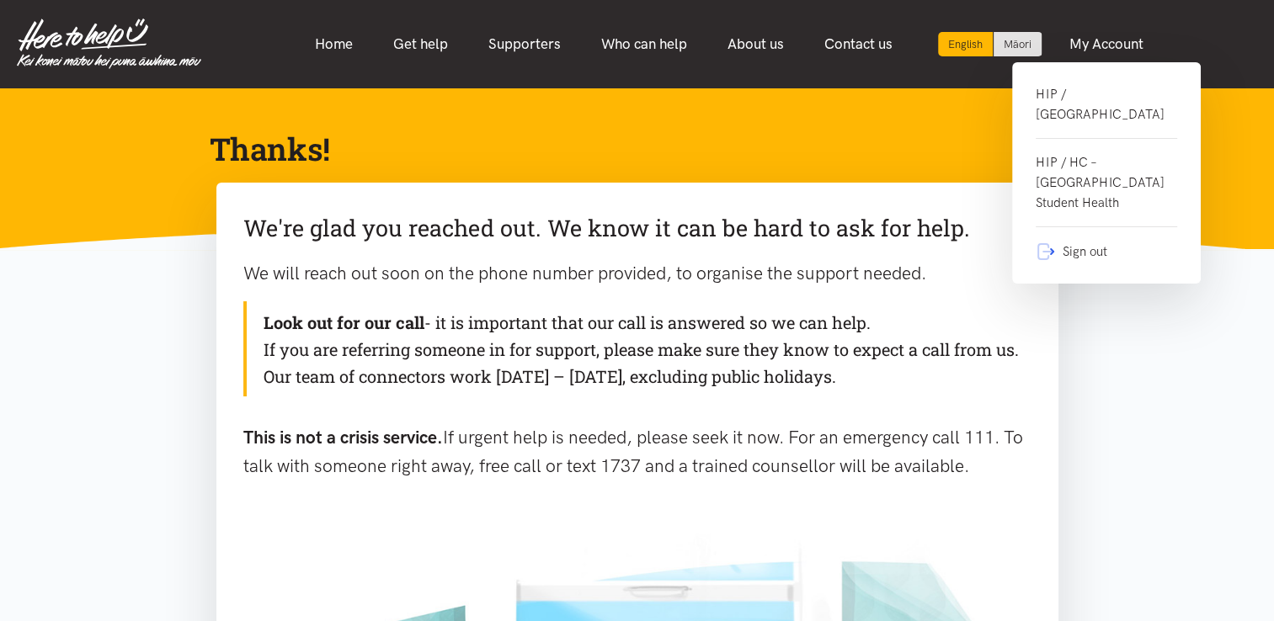
click at [1124, 100] on link "HIP / HC - Gate Pa Medical Centre" at bounding box center [1105, 111] width 141 height 55
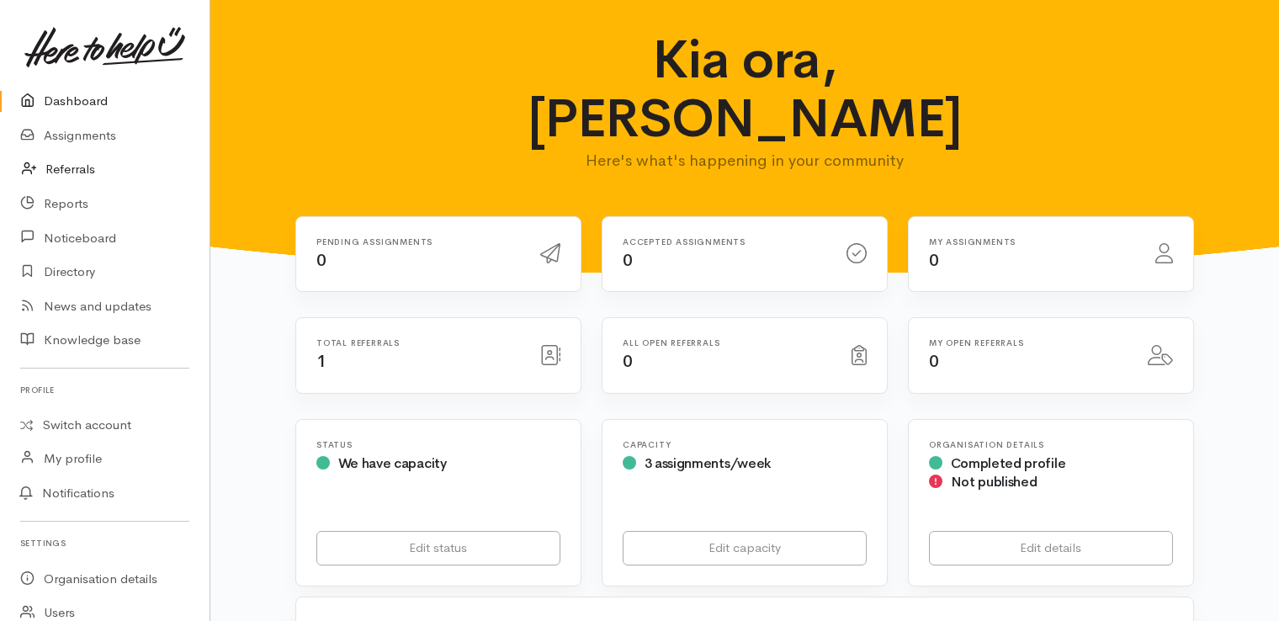
click at [92, 170] on link "Referrals" at bounding box center [105, 169] width 210 height 35
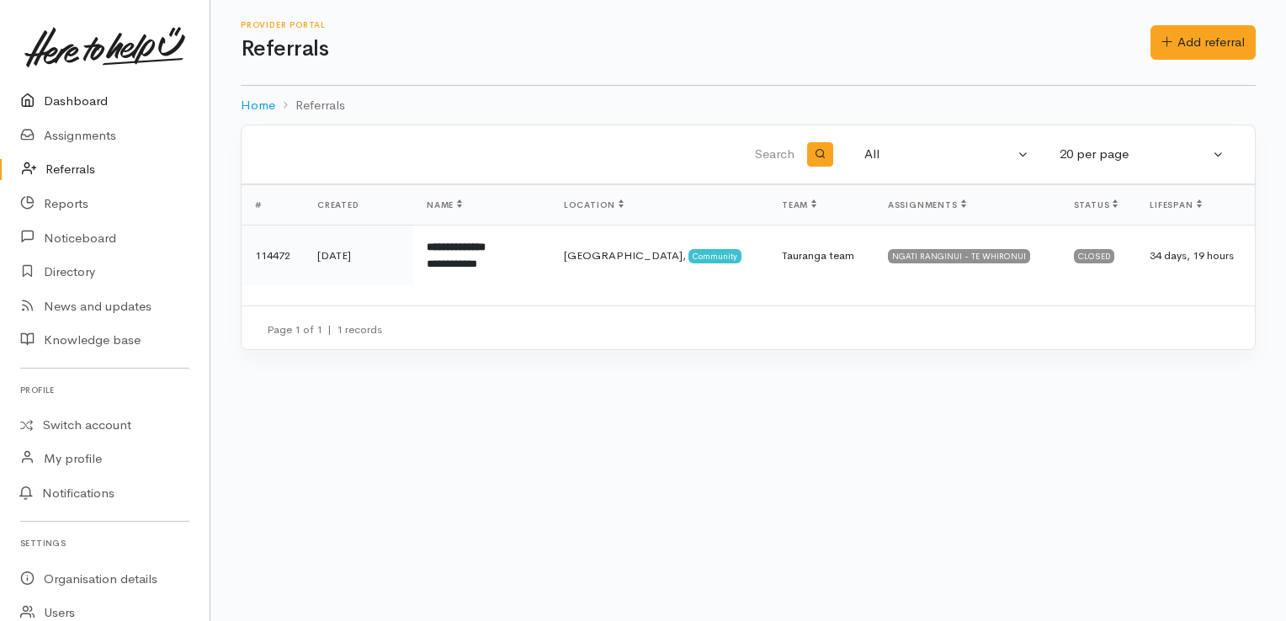
click at [94, 107] on link "Dashboard" at bounding box center [105, 101] width 210 height 35
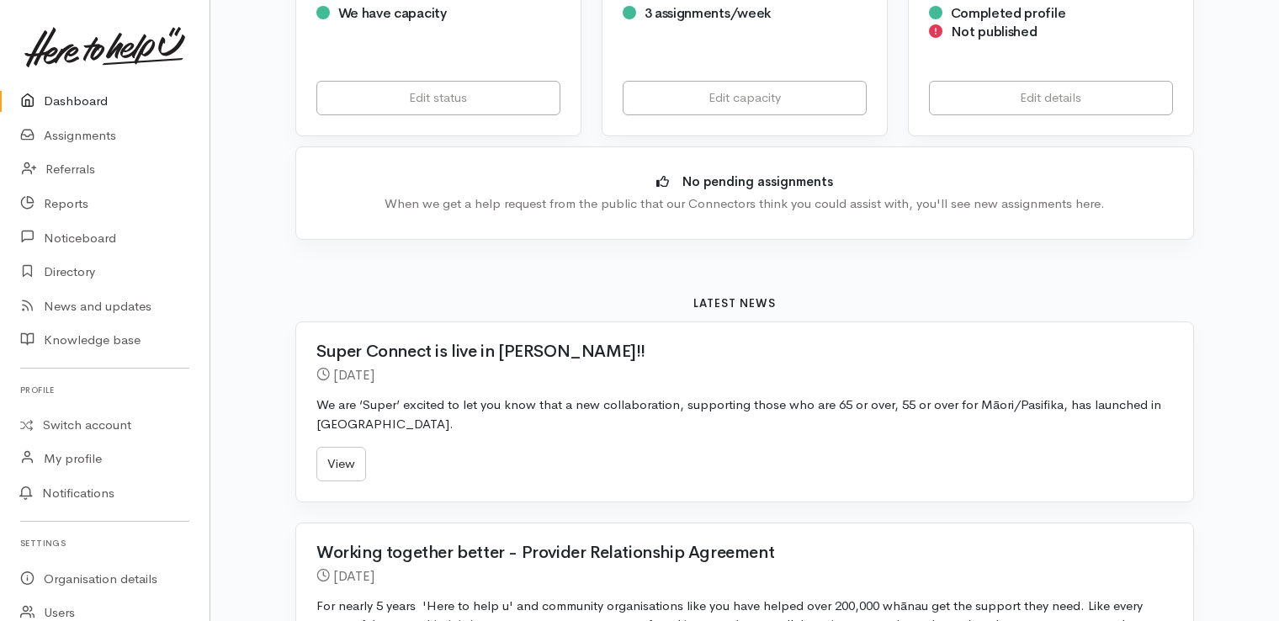
scroll to position [453, 0]
